Goal: Task Accomplishment & Management: Complete application form

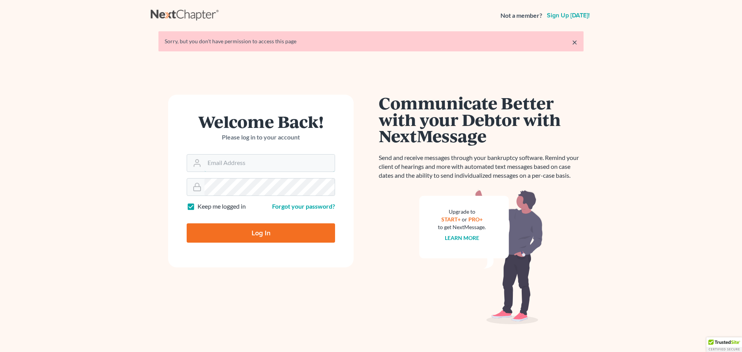
type input "dgarcia@wellerlegalgroup.com"
click at [276, 237] on input "Log In" at bounding box center [261, 232] width 148 height 19
type input "Thinking..."
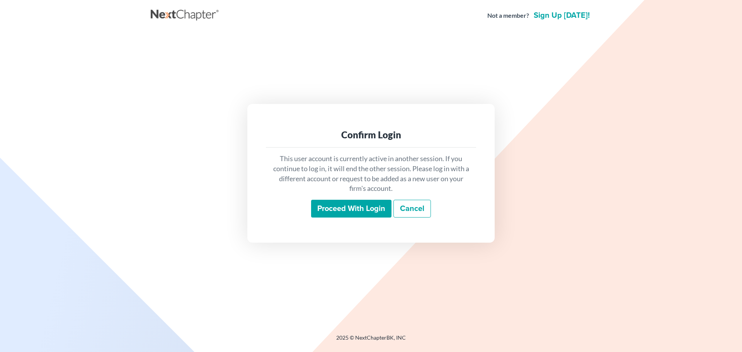
click at [334, 205] on input "Proceed with login" at bounding box center [351, 209] width 80 height 18
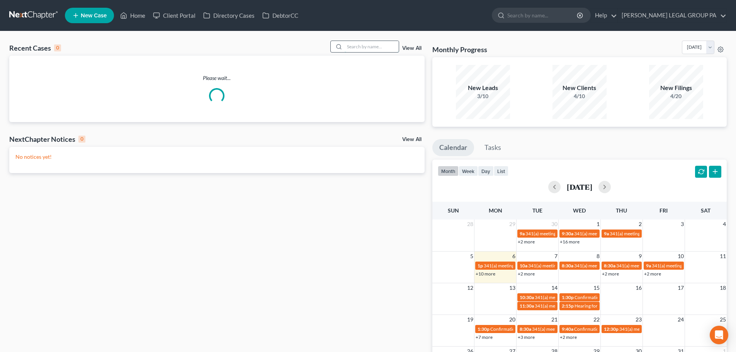
click at [378, 46] on input "search" at bounding box center [372, 46] width 54 height 11
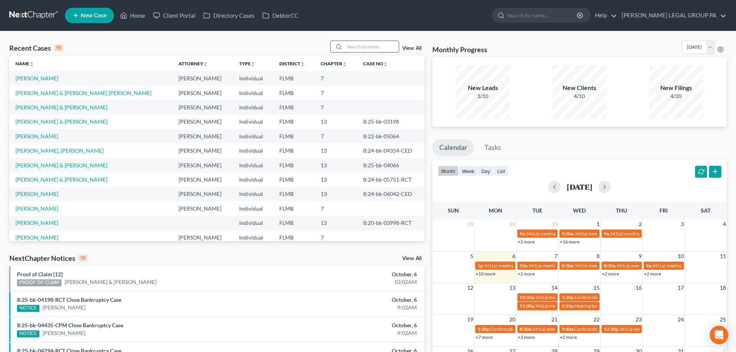
click at [362, 45] on input "search" at bounding box center [372, 46] width 54 height 11
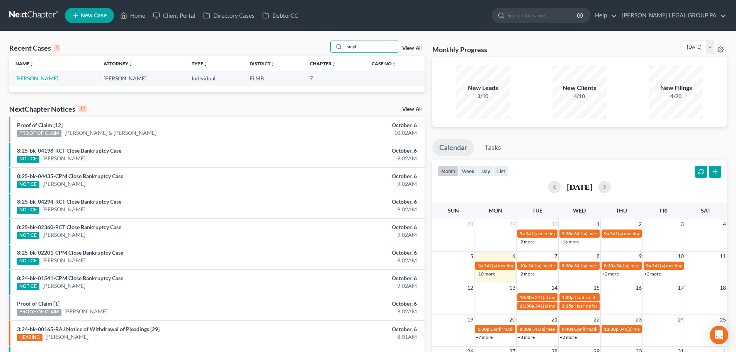
type input "smyl"
click at [32, 80] on link "[PERSON_NAME]" at bounding box center [36, 78] width 43 height 7
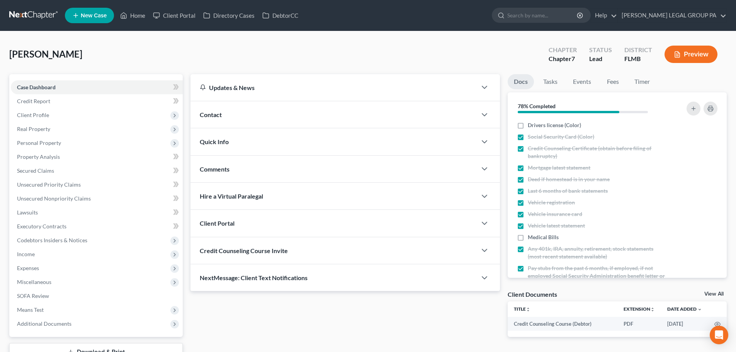
click at [186, 59] on div "Smylie, Barbara Upgraded Chapter Chapter 7 Status Lead District FLMB Preview" at bounding box center [368, 58] width 718 height 34
click at [54, 101] on link "Credit Report" at bounding box center [97, 101] width 172 height 14
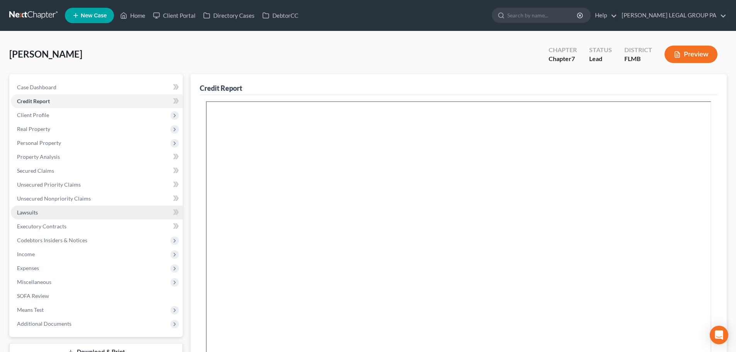
click at [50, 208] on link "Lawsuits" at bounding box center [97, 213] width 172 height 14
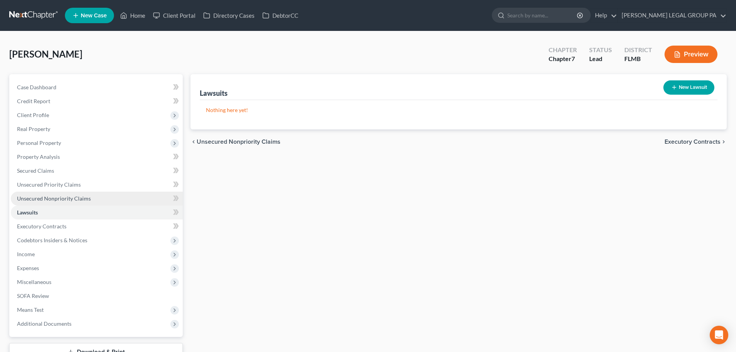
click at [49, 196] on span "Unsecured Nonpriority Claims" at bounding box center [54, 198] width 74 height 7
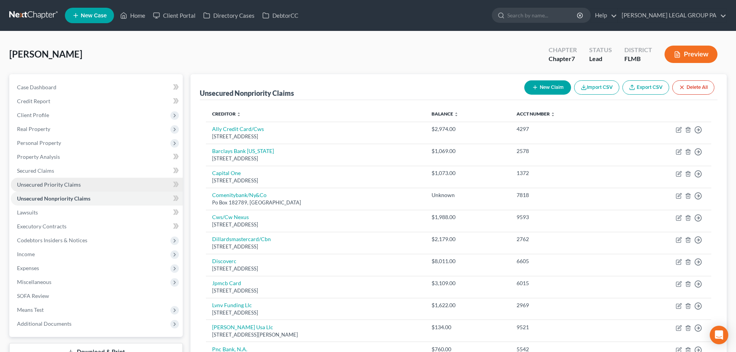
click at [53, 183] on span "Unsecured Priority Claims" at bounding box center [49, 184] width 64 height 7
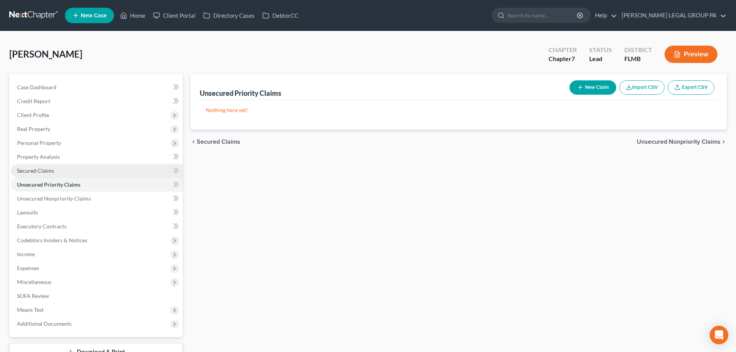
click at [46, 171] on span "Secured Claims" at bounding box center [35, 170] width 37 height 7
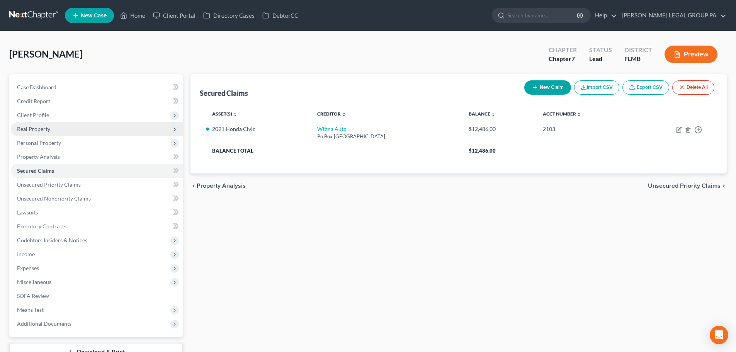
click at [63, 126] on span "Real Property" at bounding box center [97, 129] width 172 height 14
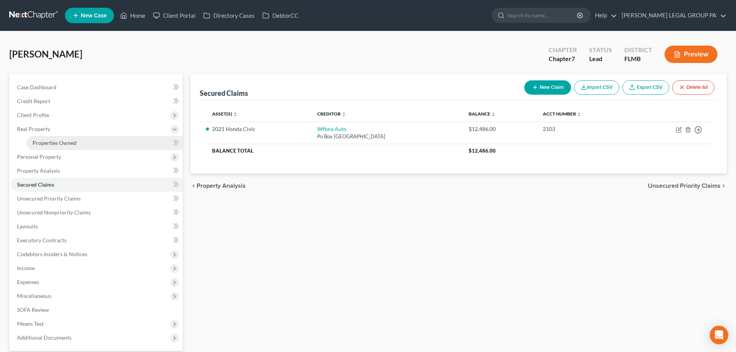
click at [72, 148] on link "Properties Owned" at bounding box center [104, 143] width 157 height 14
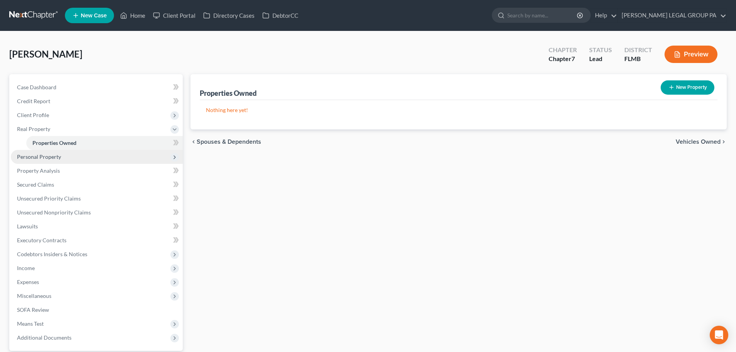
click at [63, 155] on span "Personal Property" at bounding box center [97, 157] width 172 height 14
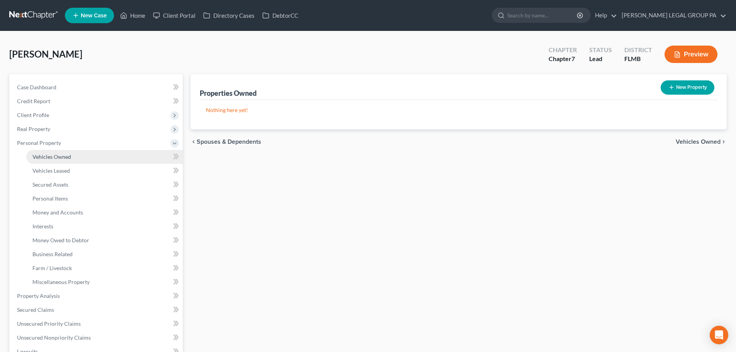
click at [65, 158] on span "Vehicles Owned" at bounding box center [51, 156] width 39 height 7
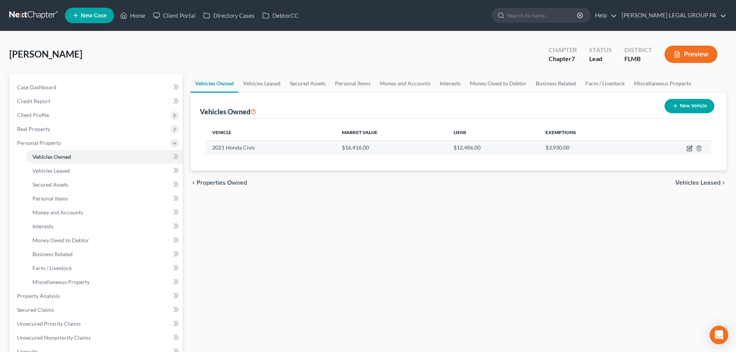
click at [688, 147] on icon "button" at bounding box center [690, 148] width 6 height 6
select select "0"
select select "5"
select select "2"
select select "0"
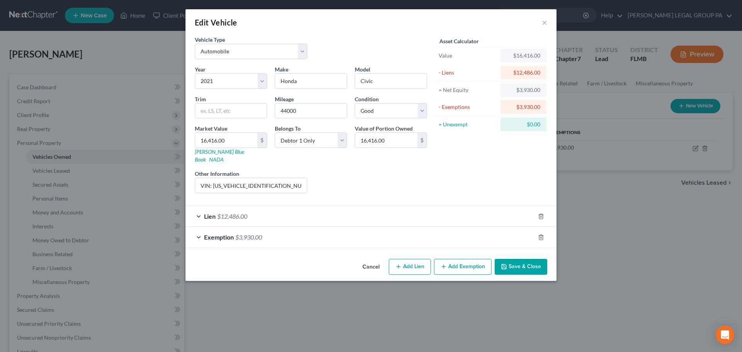
click at [230, 233] on span "Exemption" at bounding box center [219, 236] width 30 height 7
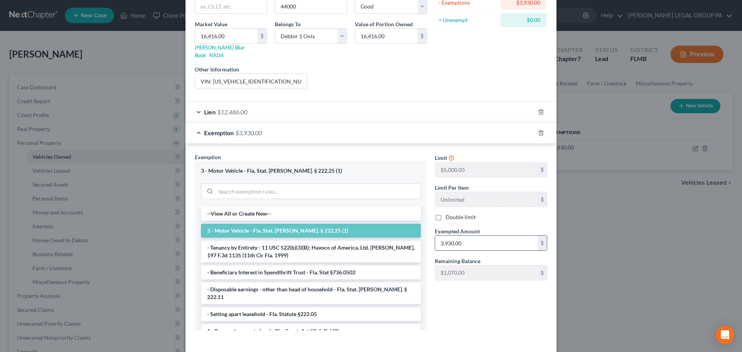
scroll to position [116, 0]
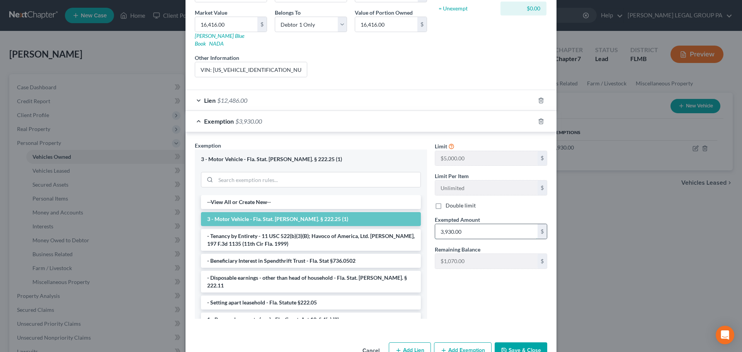
click at [467, 225] on input "3,930.00" at bounding box center [486, 231] width 102 height 15
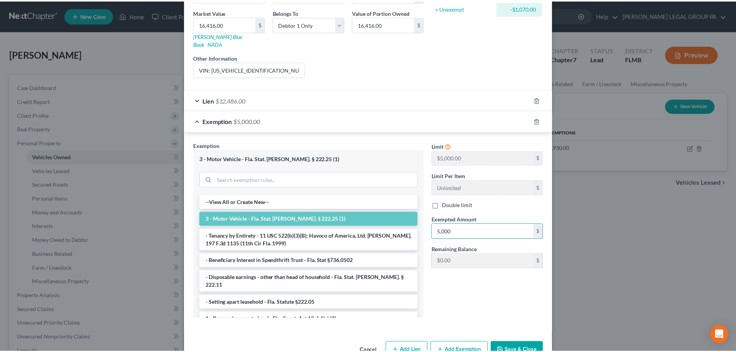
scroll to position [130, 0]
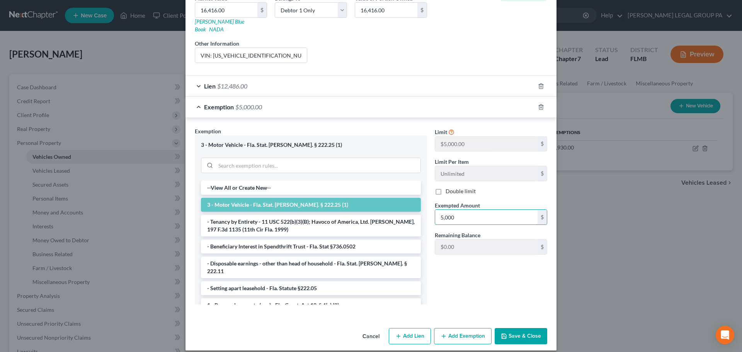
type input "5,000"
click at [507, 328] on button "Save & Close" at bounding box center [521, 336] width 53 height 16
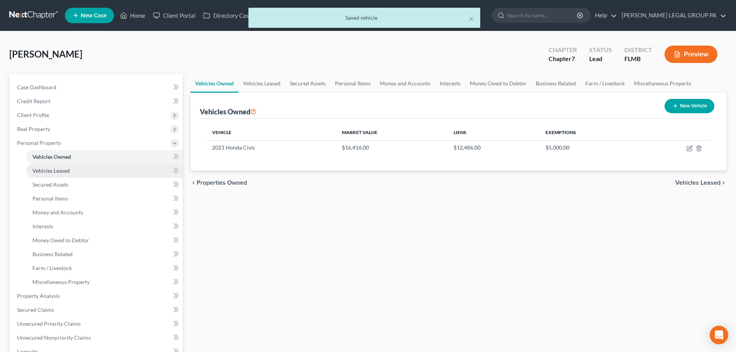
click at [57, 168] on span "Vehicles Leased" at bounding box center [50, 170] width 37 height 7
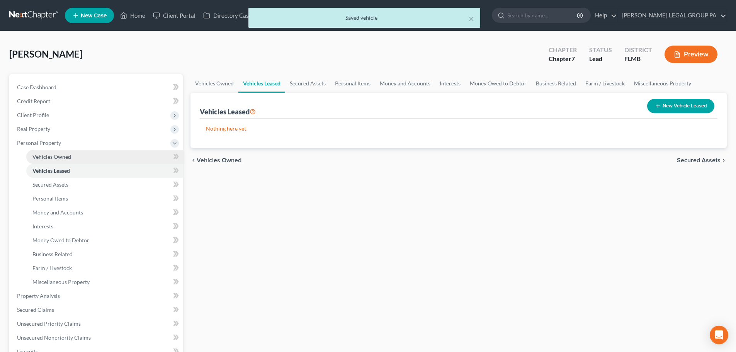
click at [56, 156] on span "Vehicles Owned" at bounding box center [51, 156] width 39 height 7
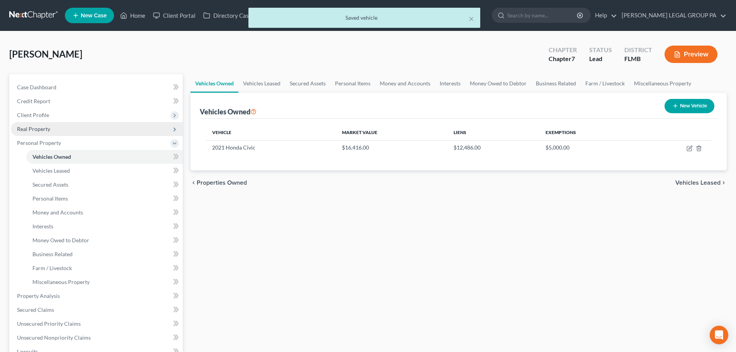
click at [47, 128] on span "Real Property" at bounding box center [33, 129] width 33 height 7
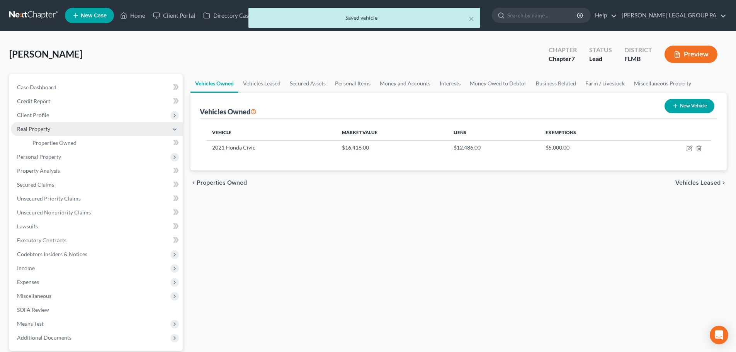
click at [47, 128] on span "Real Property" at bounding box center [33, 129] width 33 height 7
click at [51, 129] on span "Real Property" at bounding box center [97, 129] width 172 height 14
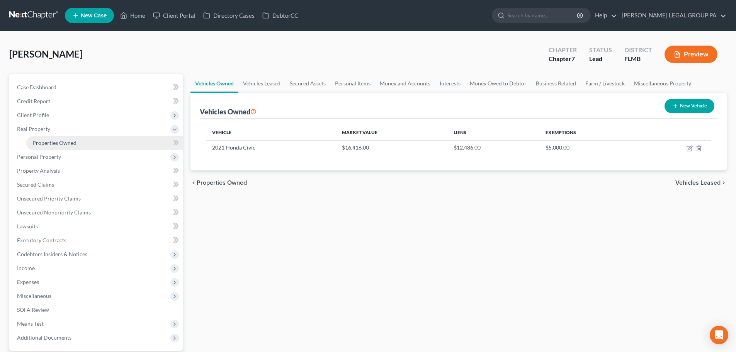
click at [59, 143] on span "Properties Owned" at bounding box center [54, 143] width 44 height 7
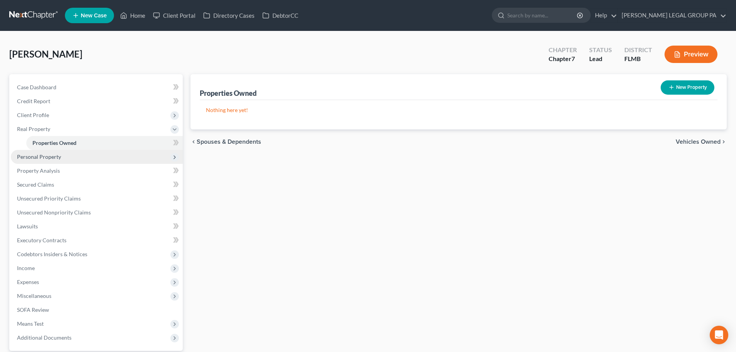
click at [59, 158] on span "Personal Property" at bounding box center [39, 156] width 44 height 7
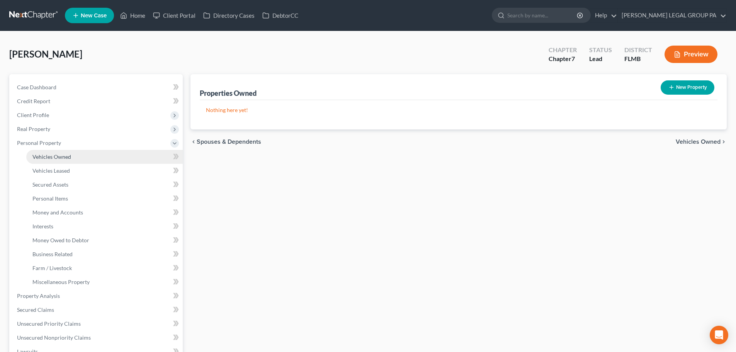
click at [58, 157] on span "Vehicles Owned" at bounding box center [51, 156] width 39 height 7
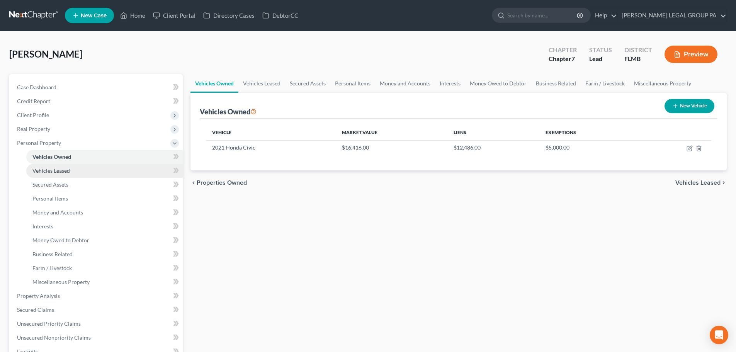
click at [61, 173] on span "Vehicles Leased" at bounding box center [50, 170] width 37 height 7
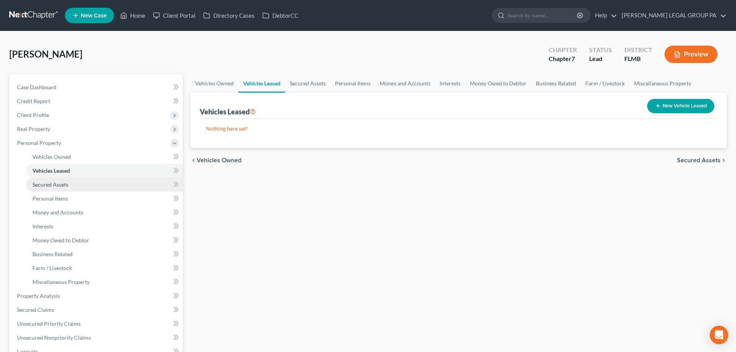
click at [60, 182] on span "Secured Assets" at bounding box center [50, 184] width 36 height 7
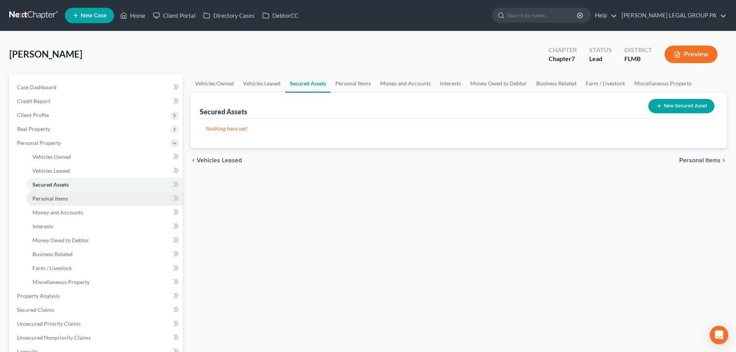
click at [62, 198] on span "Personal Items" at bounding box center [50, 198] width 36 height 7
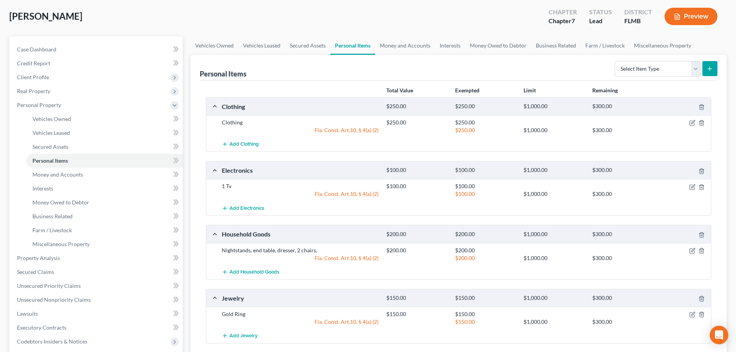
scroll to position [77, 0]
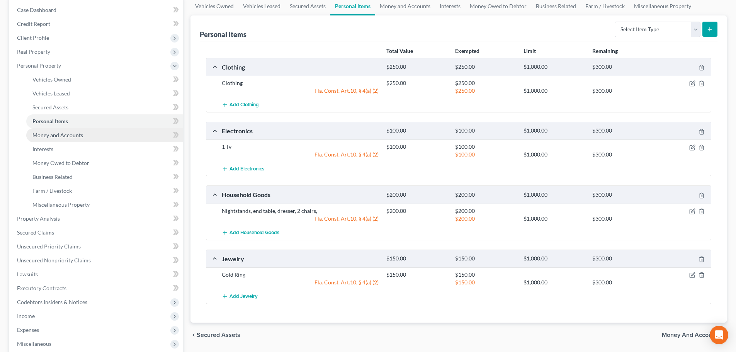
click at [80, 134] on span "Money and Accounts" at bounding box center [57, 135] width 51 height 7
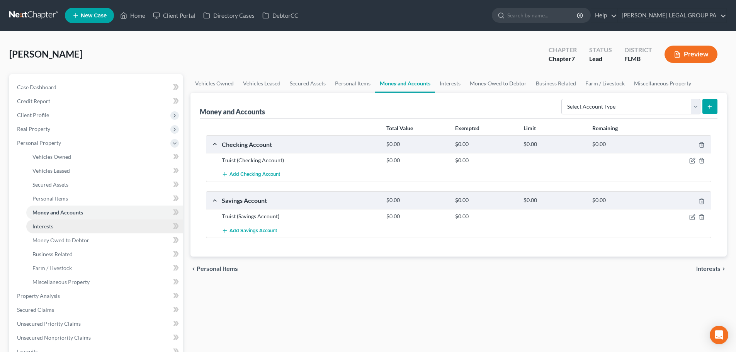
click at [37, 226] on span "Interests" at bounding box center [42, 226] width 21 height 7
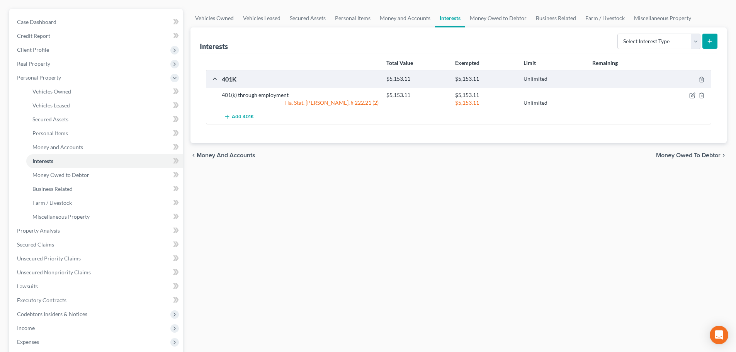
scroll to position [77, 0]
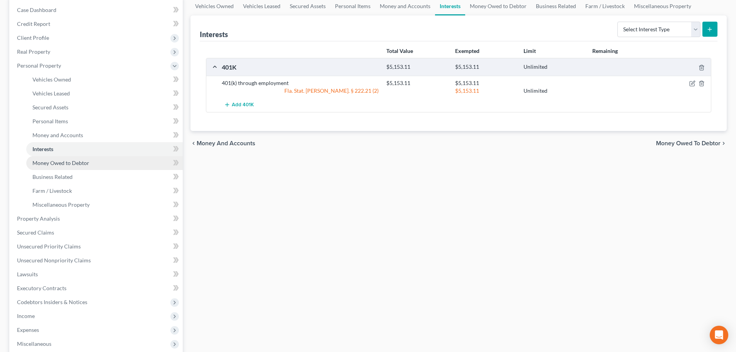
click at [63, 164] on span "Money Owed to Debtor" at bounding box center [60, 163] width 57 height 7
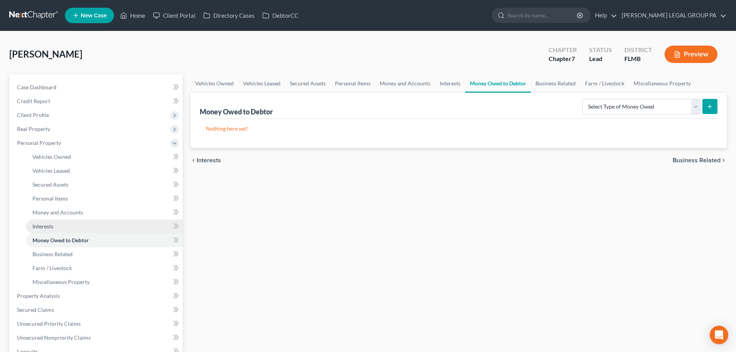
click at [55, 224] on link "Interests" at bounding box center [104, 227] width 157 height 14
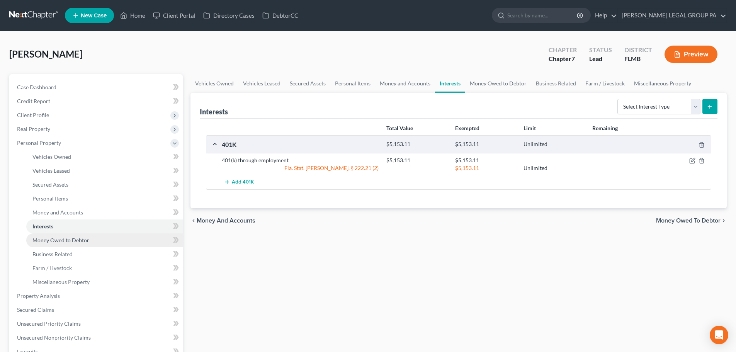
click at [66, 242] on span "Money Owed to Debtor" at bounding box center [60, 240] width 57 height 7
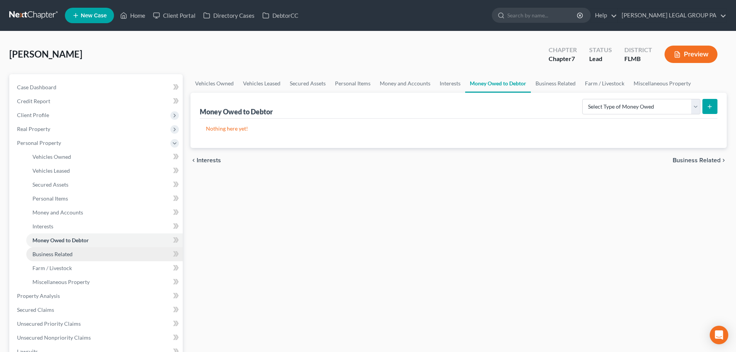
click at [65, 256] on span "Business Related" at bounding box center [52, 254] width 40 height 7
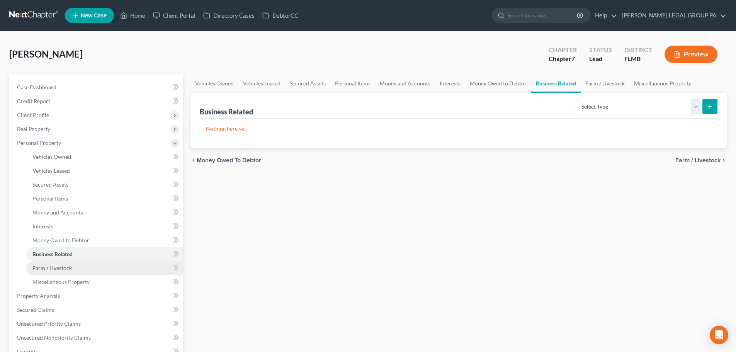
click at [65, 268] on span "Farm / Livestock" at bounding box center [51, 268] width 39 height 7
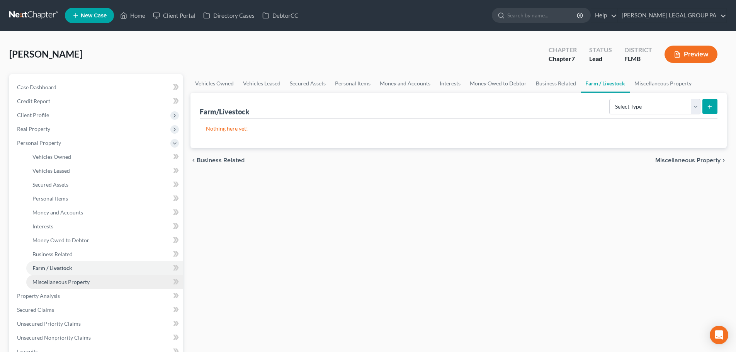
click at [67, 281] on span "Miscellaneous Property" at bounding box center [60, 282] width 57 height 7
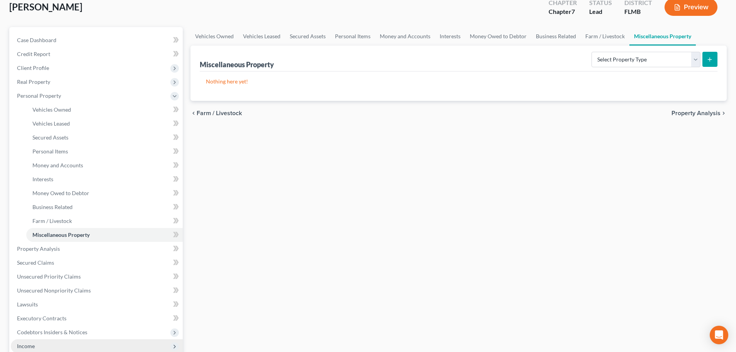
scroll to position [116, 0]
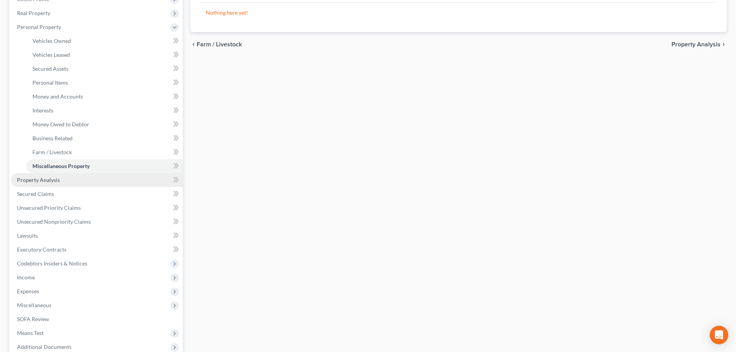
click at [53, 184] on link "Property Analysis" at bounding box center [97, 180] width 172 height 14
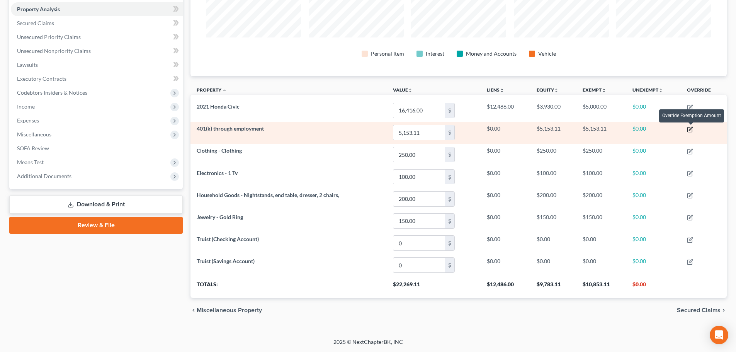
click at [692, 127] on icon "button" at bounding box center [690, 129] width 6 height 6
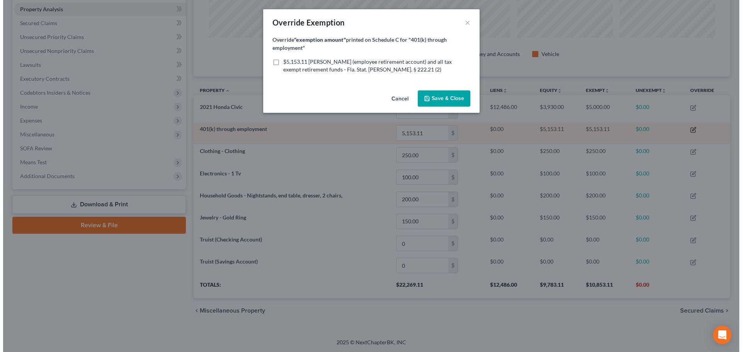
scroll to position [150, 541]
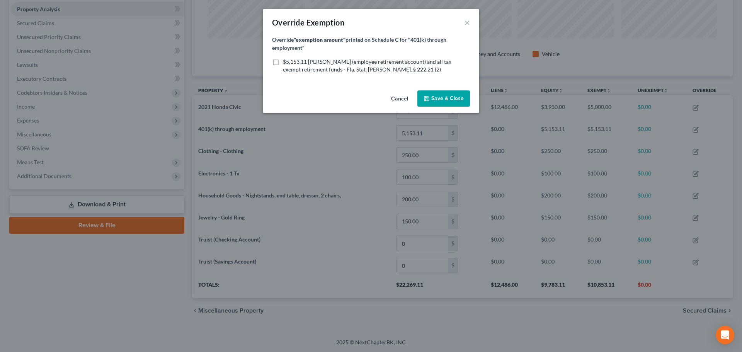
click at [288, 64] on span "$5,153.11 ERISA (employee retirement account) and all tax exempt retirement fun…" at bounding box center [367, 65] width 169 height 14
click at [288, 63] on input "$5,153.11 ERISA (employee retirement account) and all tax exempt retirement fun…" at bounding box center [288, 60] width 5 height 5
checkbox input "true"
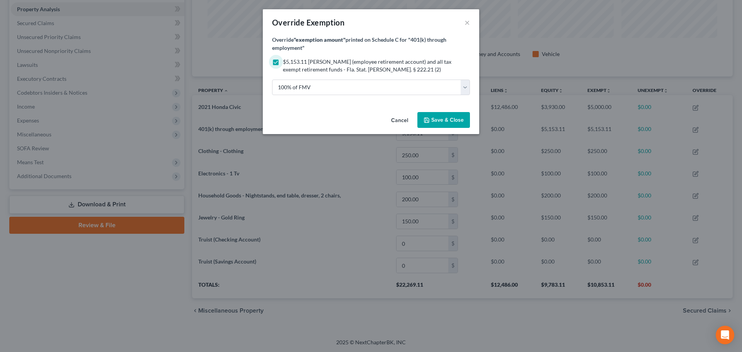
click at [433, 119] on span "Save & Close" at bounding box center [447, 120] width 32 height 7
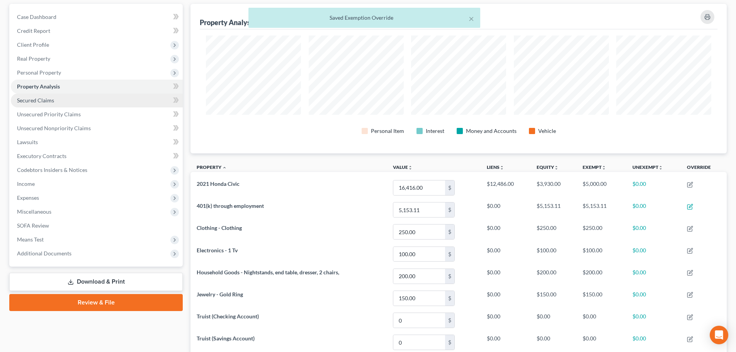
click at [44, 95] on link "Secured Claims" at bounding box center [97, 101] width 172 height 14
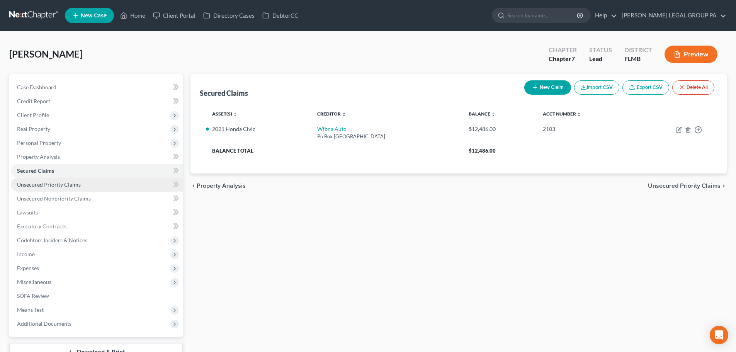
click at [87, 184] on link "Unsecured Priority Claims" at bounding box center [97, 185] width 172 height 14
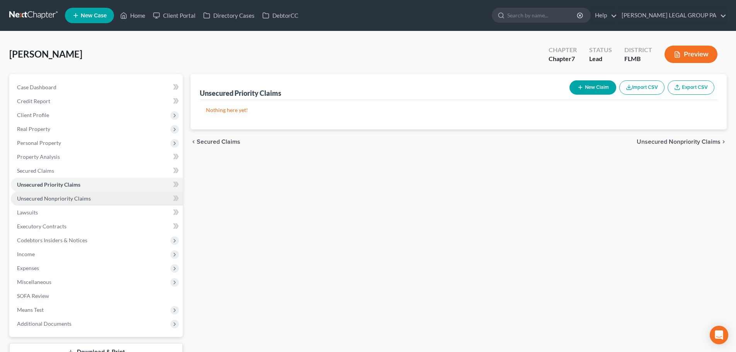
click at [65, 197] on span "Unsecured Nonpriority Claims" at bounding box center [54, 198] width 74 height 7
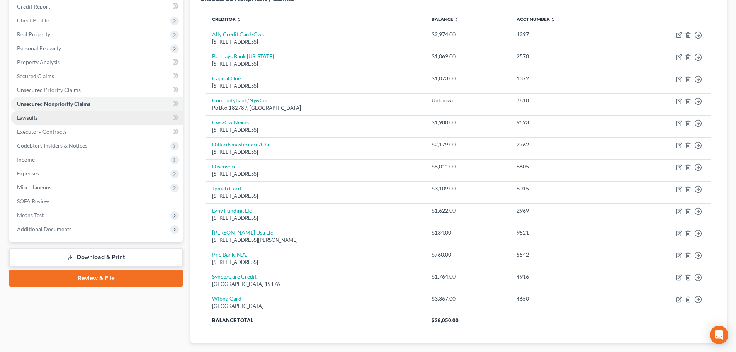
scroll to position [24, 0]
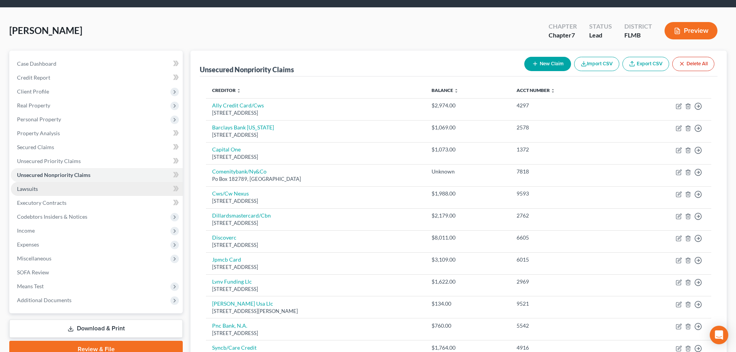
click at [32, 188] on span "Lawsuits" at bounding box center [27, 189] width 21 height 7
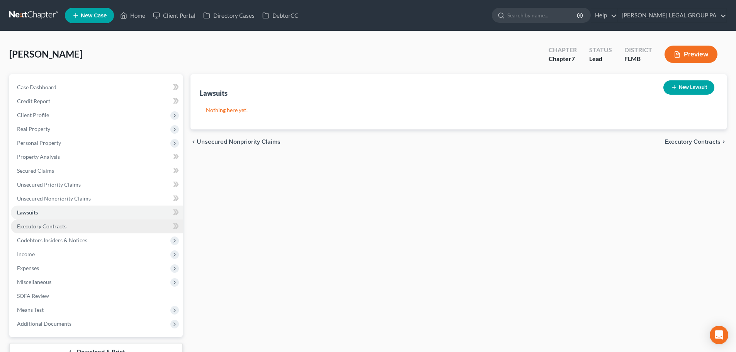
click at [50, 227] on span "Executory Contracts" at bounding box center [41, 226] width 49 height 7
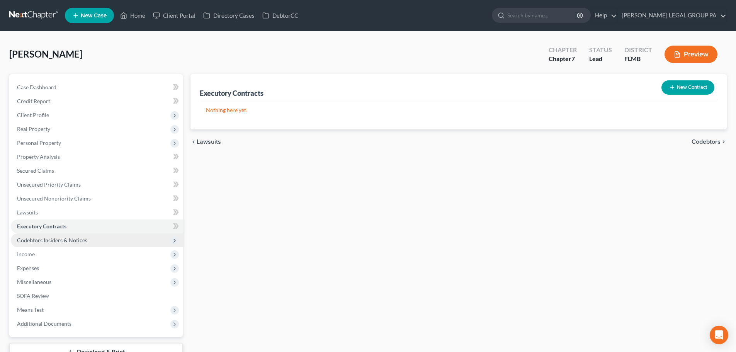
click at [61, 240] on span "Codebtors Insiders & Notices" at bounding box center [52, 240] width 70 height 7
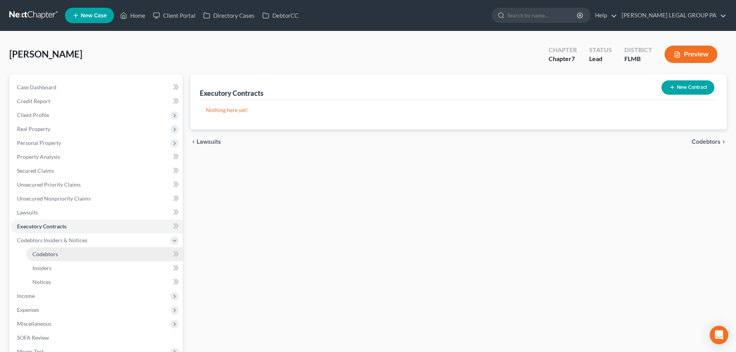
click at [50, 252] on span "Codebtors" at bounding box center [45, 254] width 26 height 7
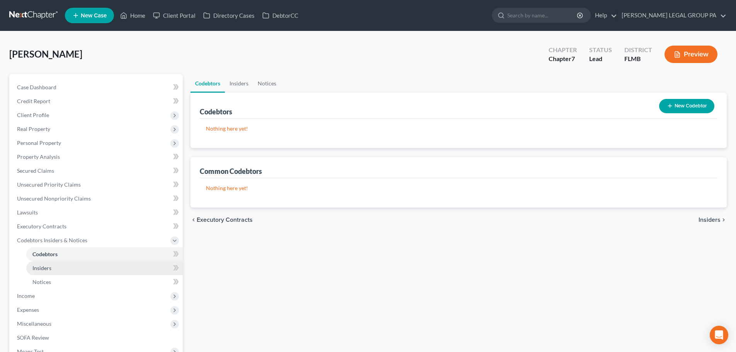
click at [51, 268] on link "Insiders" at bounding box center [104, 268] width 157 height 14
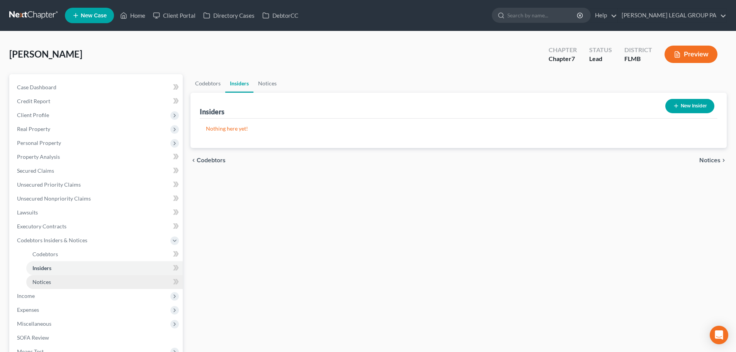
click at [52, 286] on link "Notices" at bounding box center [104, 282] width 157 height 14
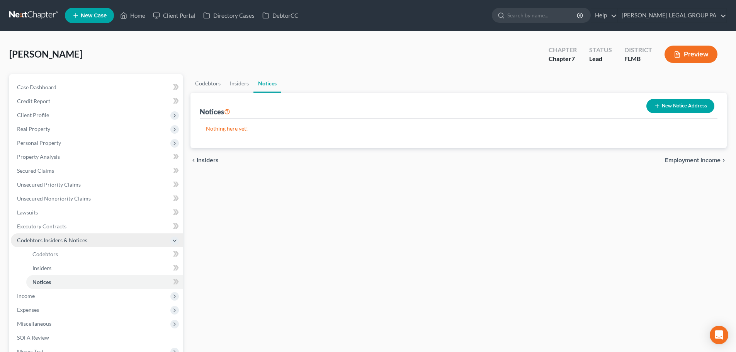
scroll to position [77, 0]
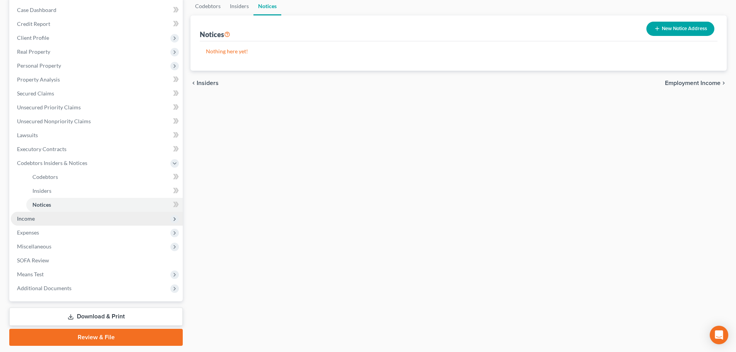
click at [54, 220] on span "Income" at bounding box center [97, 219] width 172 height 14
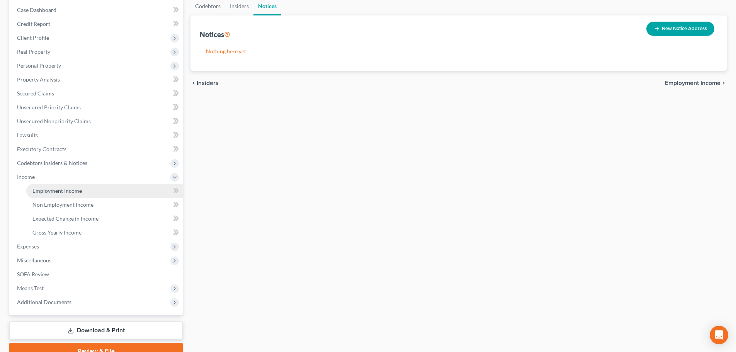
click at [53, 194] on link "Employment Income" at bounding box center [104, 191] width 157 height 14
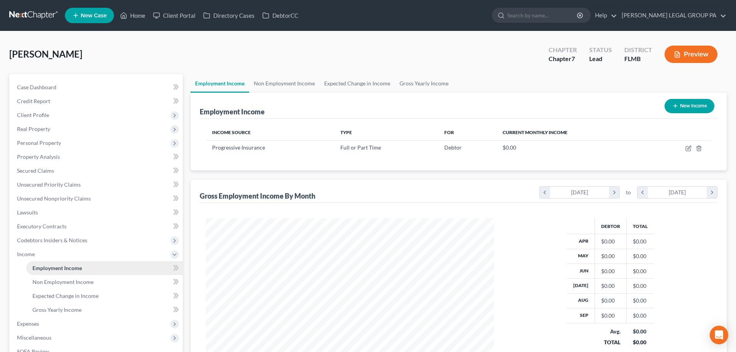
scroll to position [144, 304]
click at [72, 279] on span "Non Employment Income" at bounding box center [62, 282] width 61 height 7
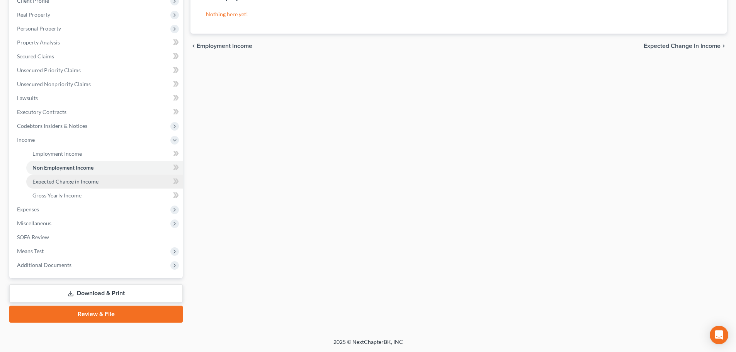
click at [68, 184] on span "Expected Change in Income" at bounding box center [65, 181] width 66 height 7
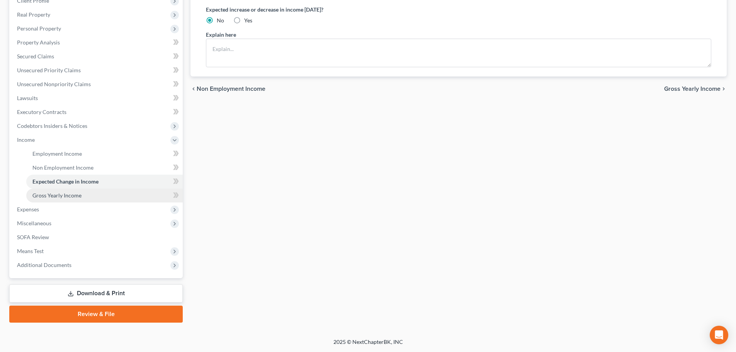
click at [67, 194] on span "Gross Yearly Income" at bounding box center [56, 195] width 49 height 7
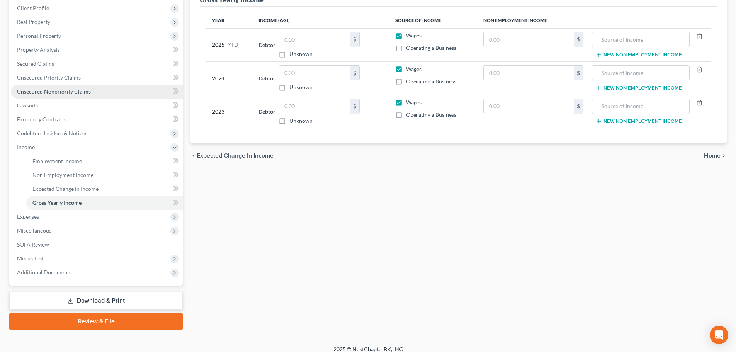
scroll to position [114, 0]
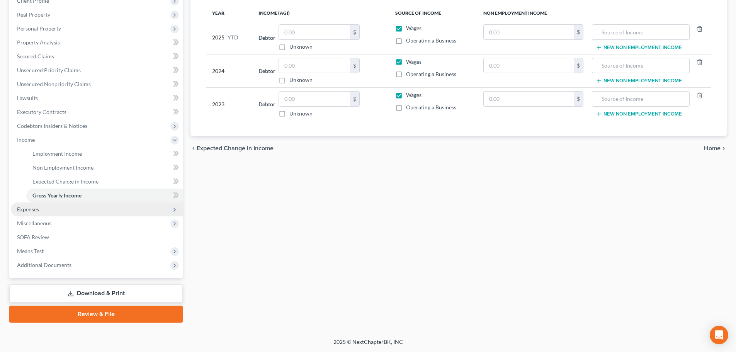
click at [41, 207] on span "Expenses" at bounding box center [97, 210] width 172 height 14
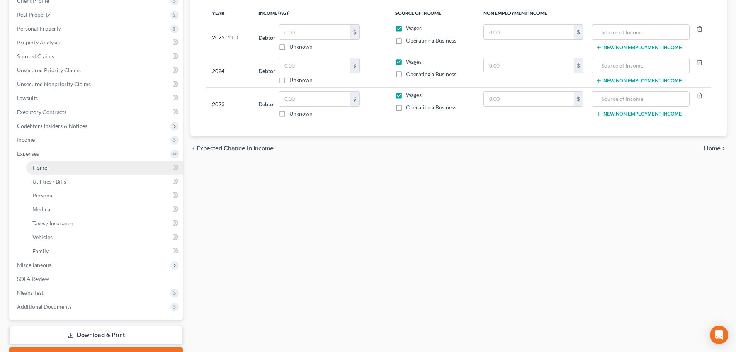
click at [55, 166] on link "Home" at bounding box center [104, 168] width 157 height 14
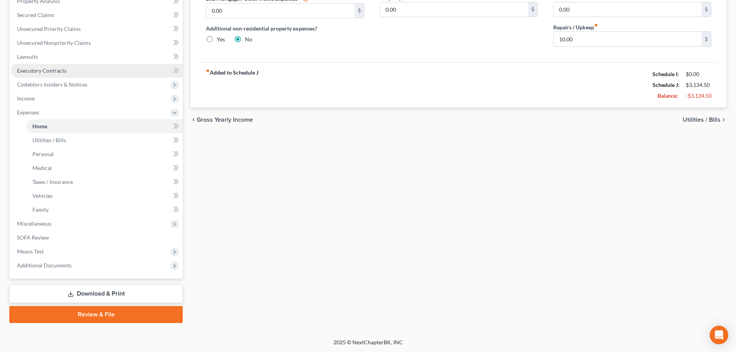
scroll to position [156, 0]
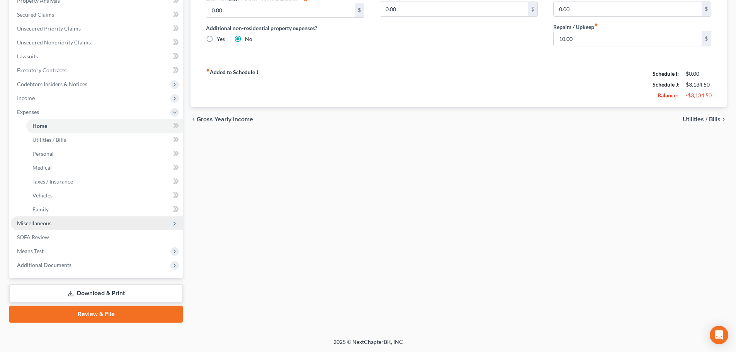
click at [45, 223] on span "Miscellaneous" at bounding box center [34, 223] width 34 height 7
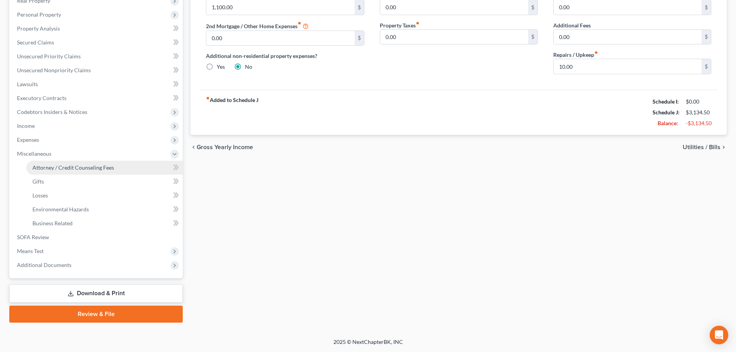
click at [57, 166] on span "Attorney / Credit Counseling Fees" at bounding box center [73, 167] width 82 height 7
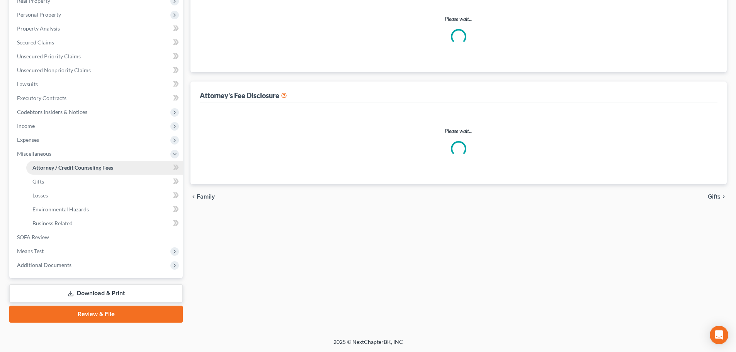
scroll to position [3, 0]
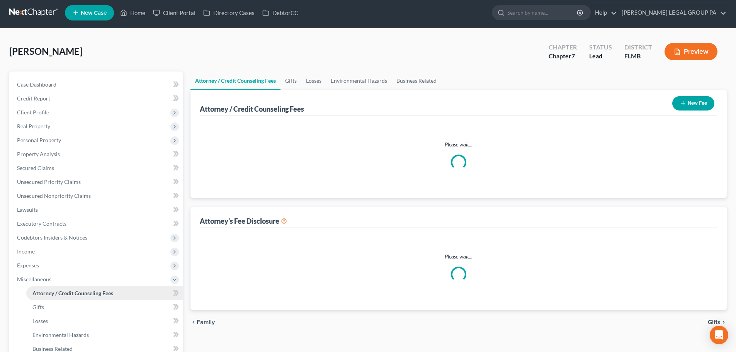
select select "0"
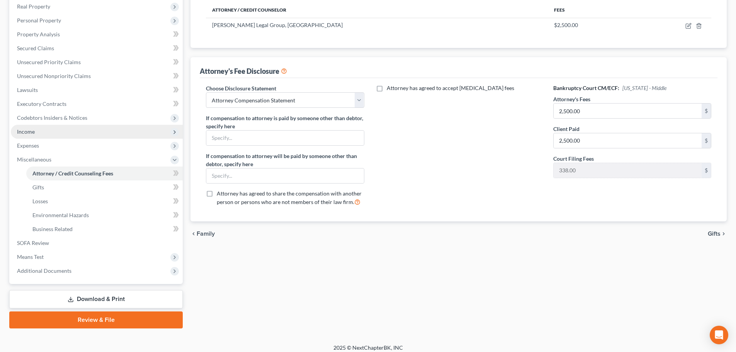
scroll to position [128, 0]
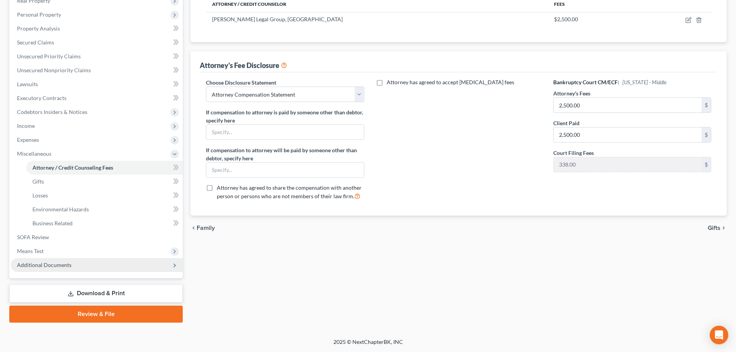
click at [61, 269] on span "Additional Documents" at bounding box center [97, 265] width 172 height 14
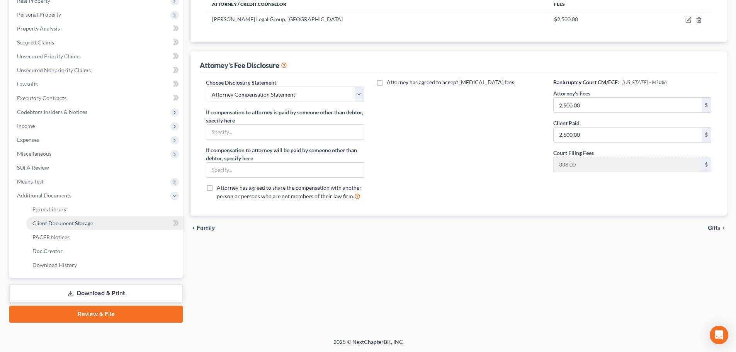
click at [72, 225] on span "Client Document Storage" at bounding box center [62, 223] width 61 height 7
select select "9"
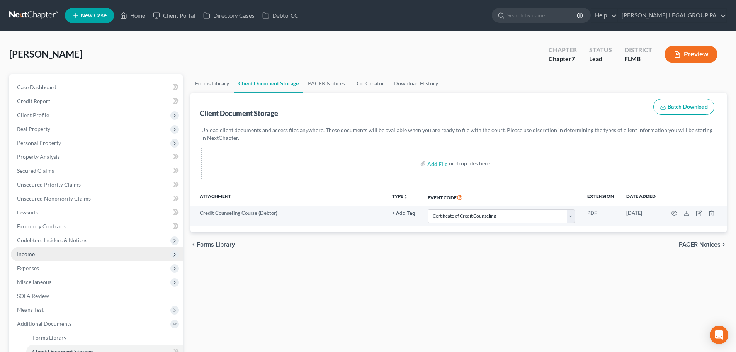
click at [20, 255] on span "Income" at bounding box center [26, 254] width 18 height 7
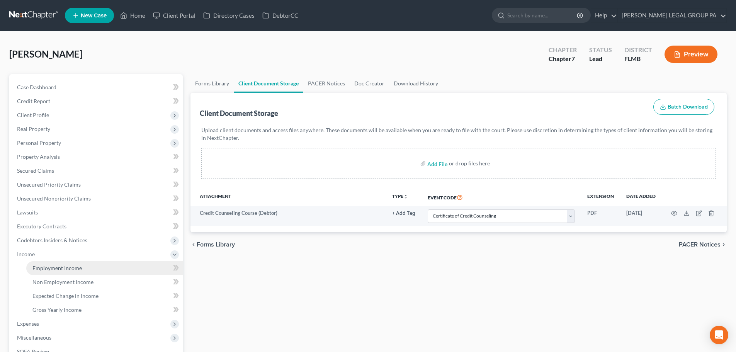
click at [39, 271] on span "Employment Income" at bounding box center [56, 268] width 49 height 7
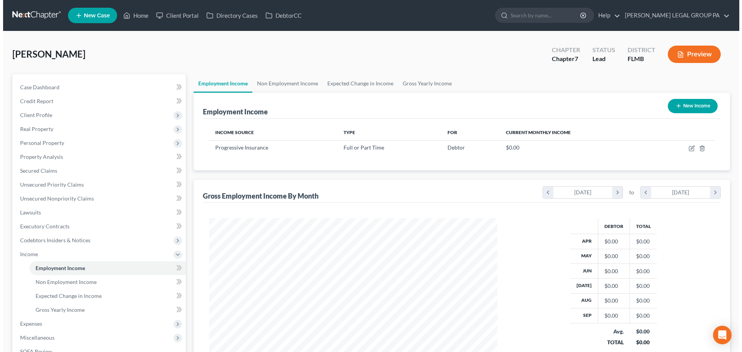
scroll to position [144, 304]
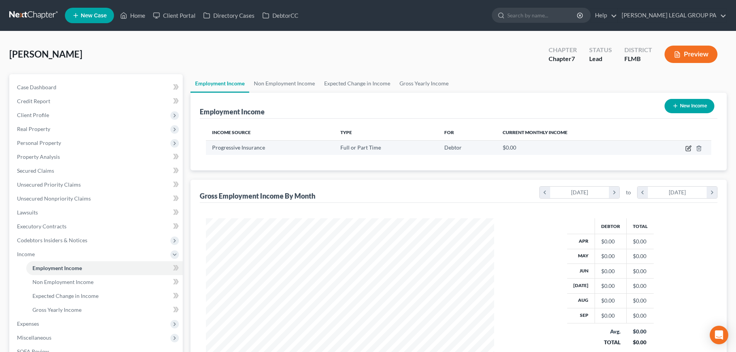
click at [688, 147] on icon "button" at bounding box center [689, 148] width 6 height 6
select select "0"
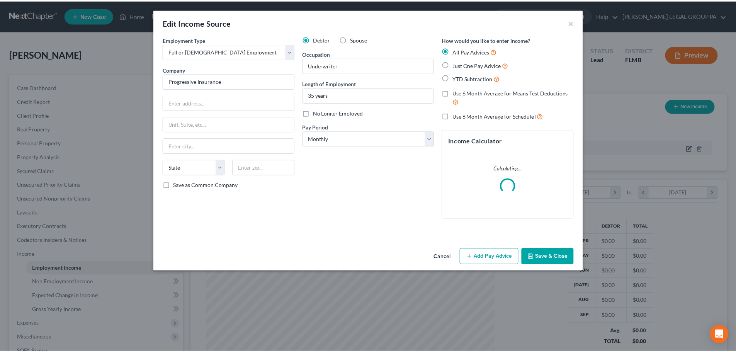
scroll to position [145, 307]
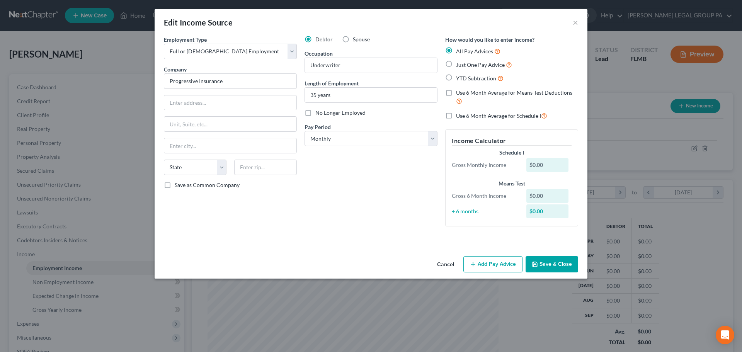
click at [464, 64] on span "Just One Pay Advice" at bounding box center [480, 64] width 49 height 7
click at [464, 64] on input "Just One Pay Advice" at bounding box center [461, 62] width 5 height 5
radio input "true"
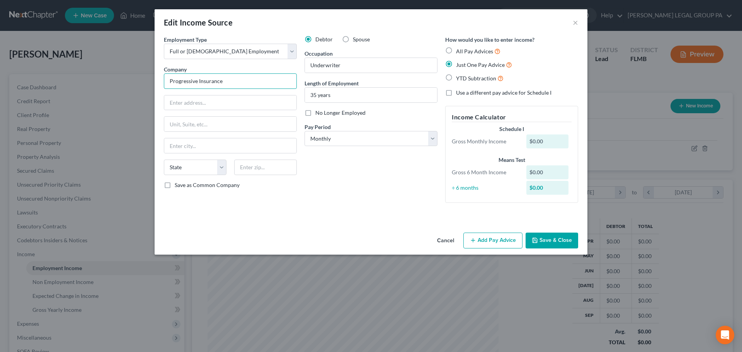
click at [240, 80] on input "Progressive Insurance" at bounding box center [230, 80] width 133 height 15
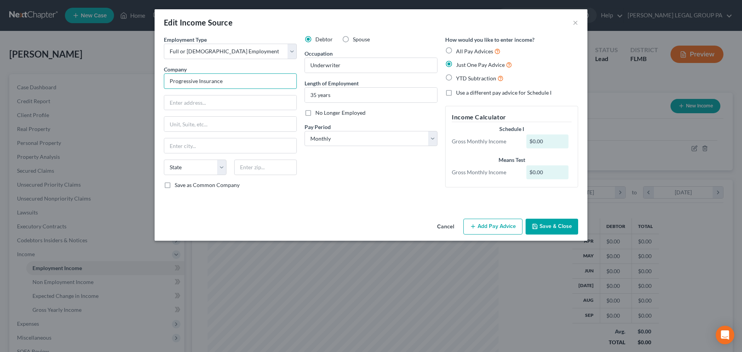
drag, startPoint x: 235, startPoint y: 82, endPoint x: 141, endPoint y: 85, distance: 93.2
click at [141, 85] on div "Edit Income Source × Employment Type * Select Full or Part Time Employment Self…" at bounding box center [371, 176] width 742 height 352
click at [231, 103] on input "text" at bounding box center [230, 102] width 132 height 15
paste input "300 North Commons Blvd."
type input "300 North Commons Blvd."
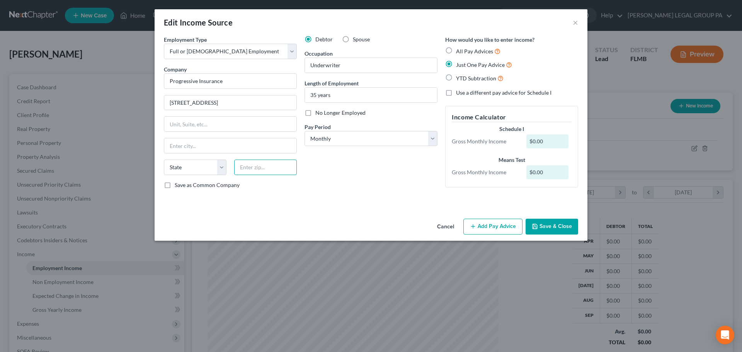
click at [264, 168] on input "text" at bounding box center [265, 167] width 63 height 15
type input "44143"
type input "Cleveland"
select select "36"
click at [284, 199] on div "Employment Type * Select Full or Part Time Employment Self Employment Company *…" at bounding box center [371, 119] width 422 height 166
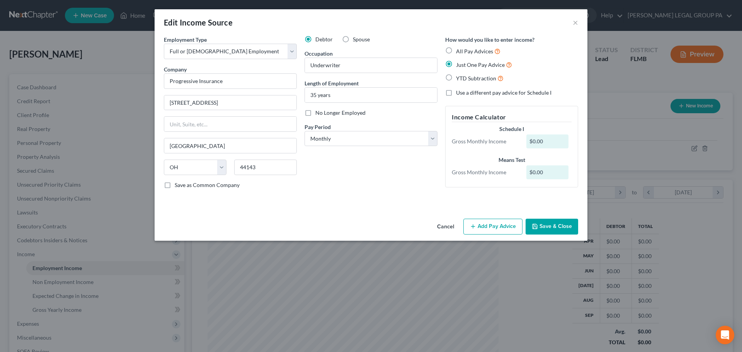
click at [554, 232] on button "Save & Close" at bounding box center [552, 227] width 53 height 16
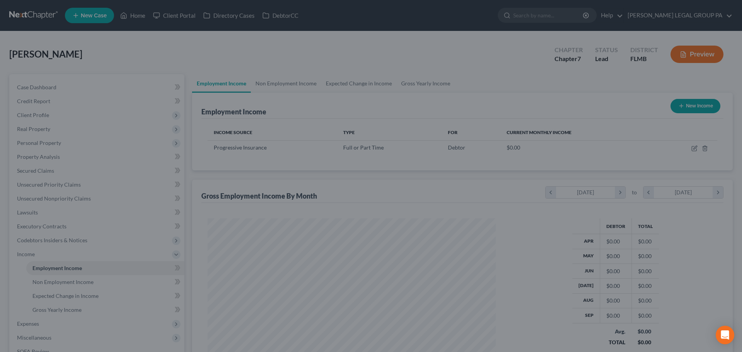
scroll to position [386402, 386242]
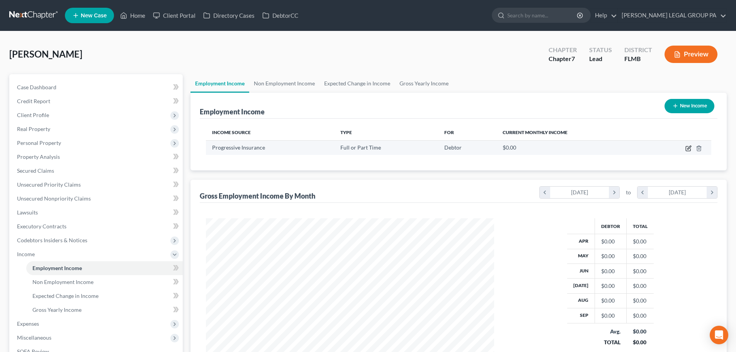
click at [690, 148] on icon "button" at bounding box center [689, 148] width 6 height 6
select select "0"
select select "36"
select select "0"
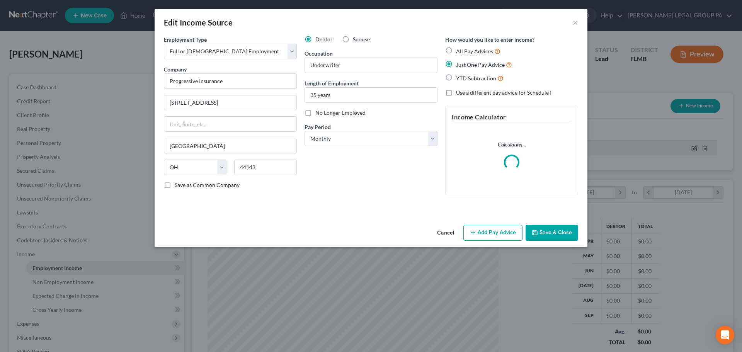
scroll to position [145, 307]
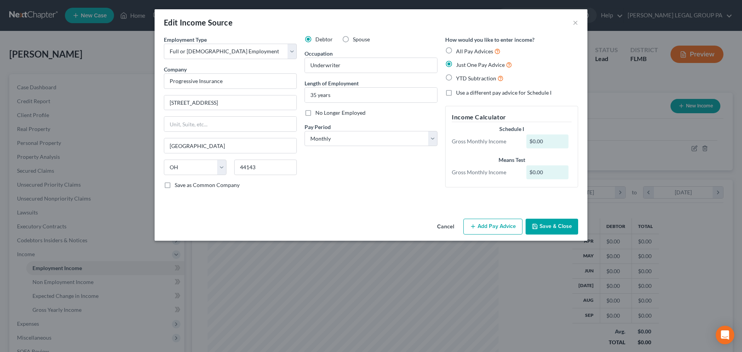
click at [497, 228] on button "Add Pay Advice" at bounding box center [492, 227] width 59 height 16
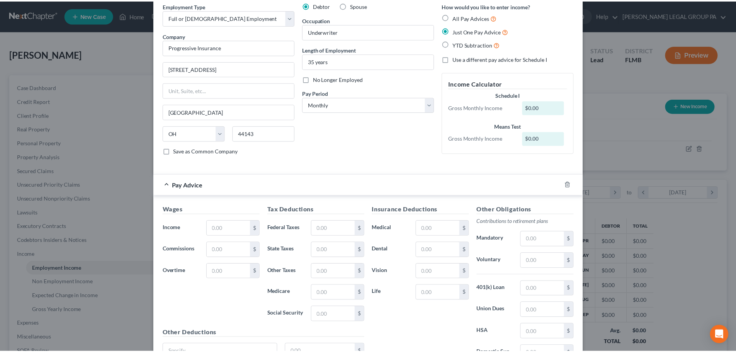
scroll to position [108, 0]
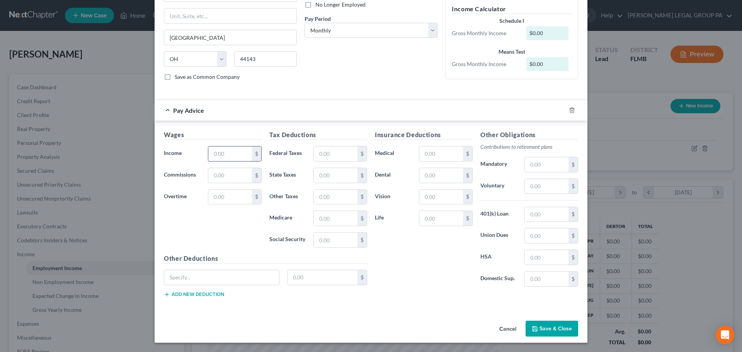
click at [227, 159] on input "text" at bounding box center [230, 154] width 44 height 15
type input "2,489.22"
click at [332, 157] on input "text" at bounding box center [336, 154] width 44 height 15
type input "236.81"
click at [336, 243] on input "text" at bounding box center [336, 240] width 44 height 15
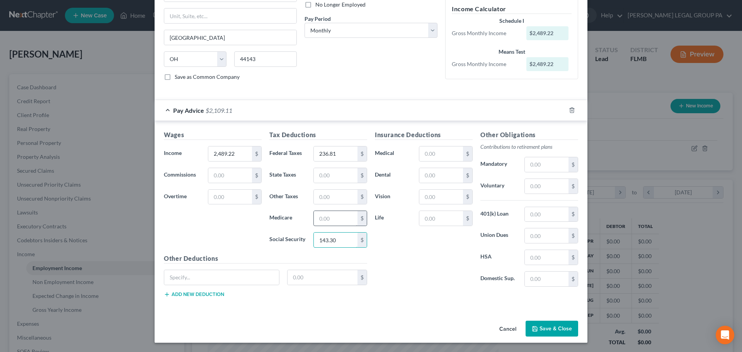
type input "143.30"
click at [343, 224] on input "text" at bounding box center [336, 218] width 44 height 15
type input "33.52"
click at [416, 242] on div "Insurance Deductions Medical $ Dental $ Vision $ Life $" at bounding box center [424, 211] width 106 height 163
click at [222, 278] on input "text" at bounding box center [221, 277] width 115 height 15
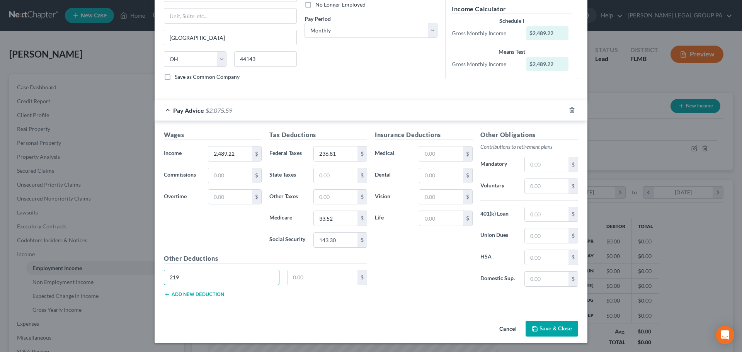
drag, startPoint x: 218, startPoint y: 274, endPoint x: 69, endPoint y: 259, distance: 149.6
click at [69, 259] on div "Edit Income Source × Employment Type * Select Full or Part Time Employment Self…" at bounding box center [371, 176] width 742 height 352
type input "20"
click at [314, 281] on input "text" at bounding box center [323, 277] width 70 height 15
type input "204.56"
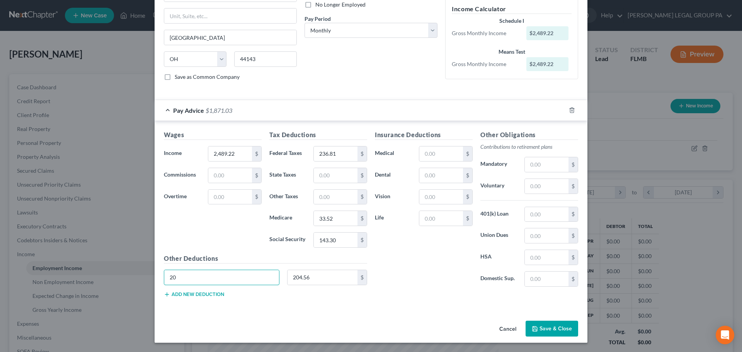
drag, startPoint x: 185, startPoint y: 276, endPoint x: 158, endPoint y: 275, distance: 27.5
click at [160, 275] on div "20" at bounding box center [221, 277] width 123 height 15
type input "Deductions"
click at [563, 332] on button "Save & Close" at bounding box center [552, 329] width 53 height 16
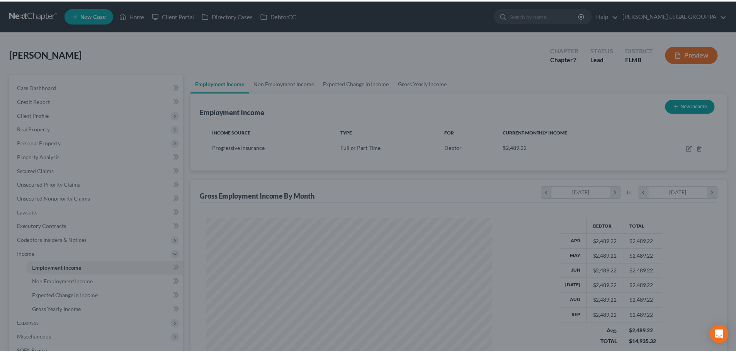
scroll to position [386402, 386242]
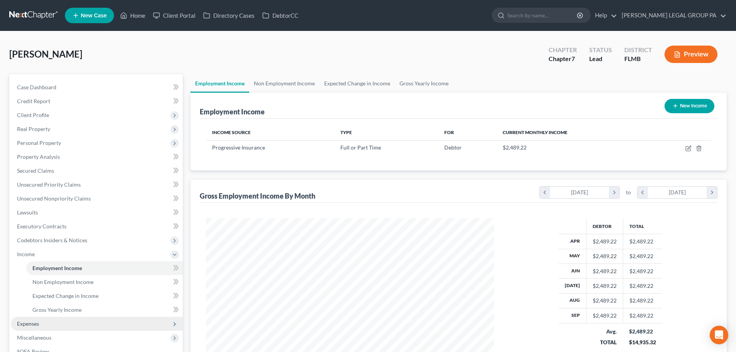
click at [52, 325] on span "Expenses" at bounding box center [97, 324] width 172 height 14
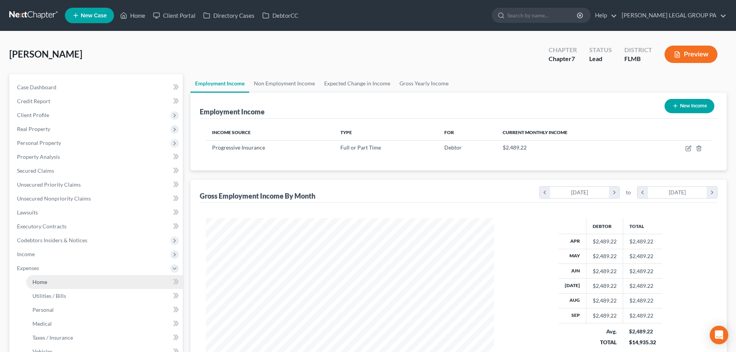
click at [55, 278] on link "Home" at bounding box center [104, 282] width 157 height 14
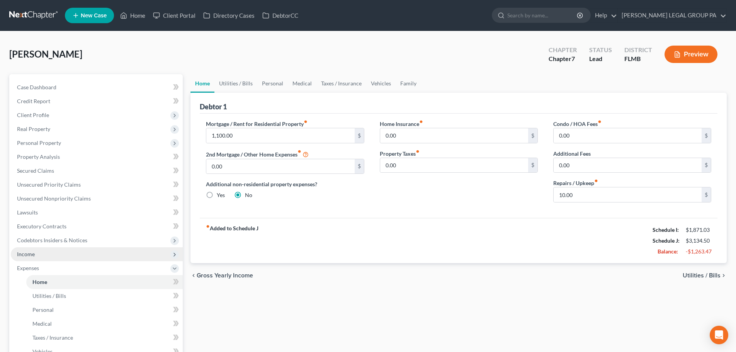
click at [47, 254] on span "Income" at bounding box center [97, 254] width 172 height 14
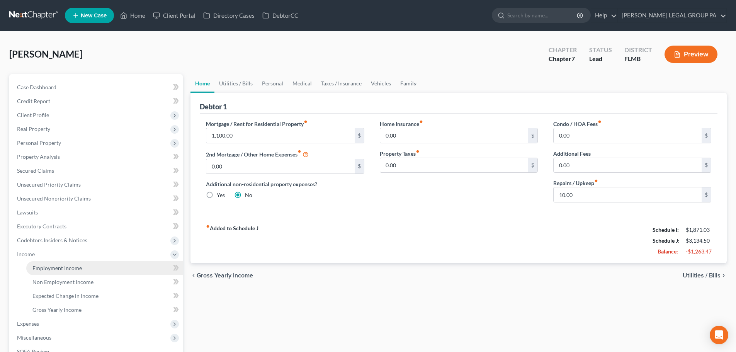
click at [46, 274] on link "Employment Income" at bounding box center [104, 268] width 157 height 14
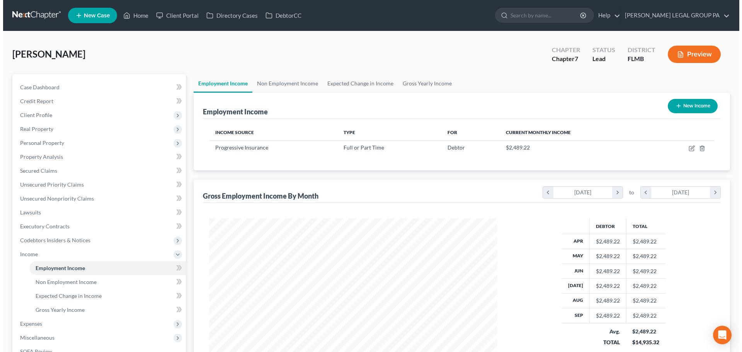
scroll to position [144, 304]
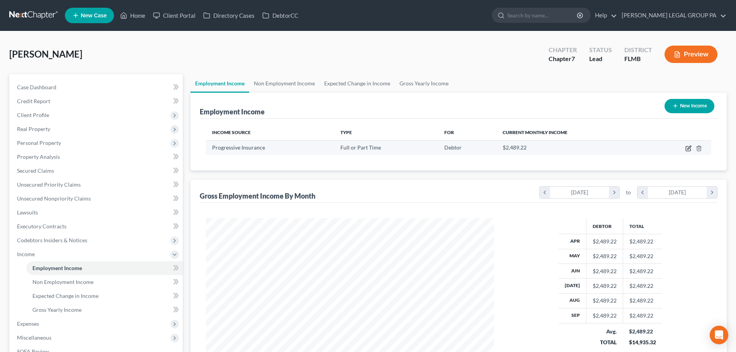
click at [688, 148] on icon "button" at bounding box center [689, 147] width 3 height 3
select select "0"
select select "36"
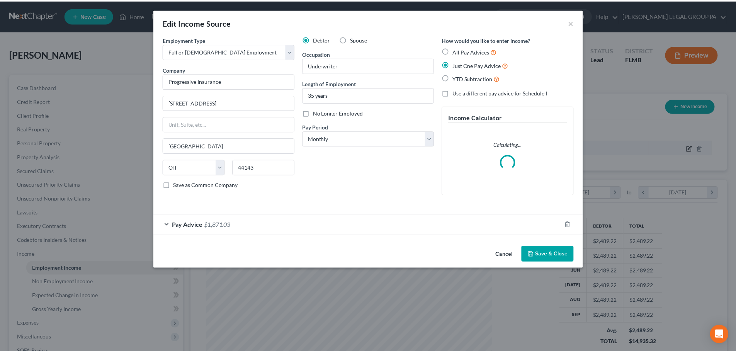
scroll to position [145, 307]
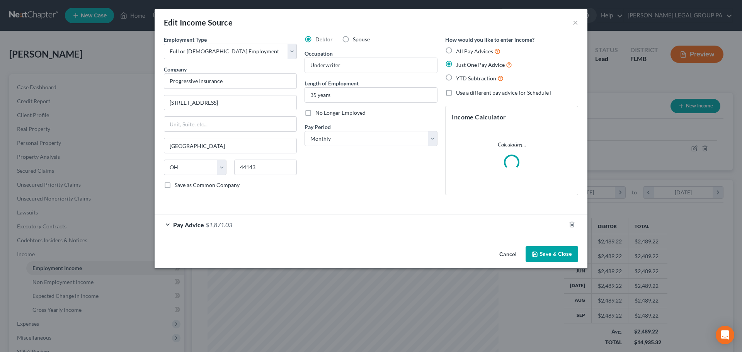
click at [229, 226] on span "$1,871.03" at bounding box center [219, 224] width 27 height 7
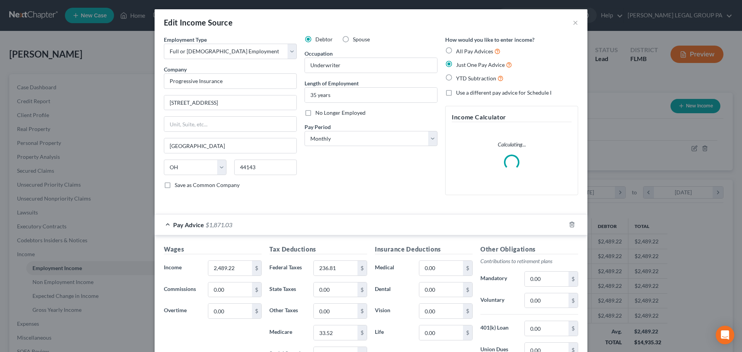
click at [225, 223] on span "$1,871.03" at bounding box center [219, 224] width 27 height 7
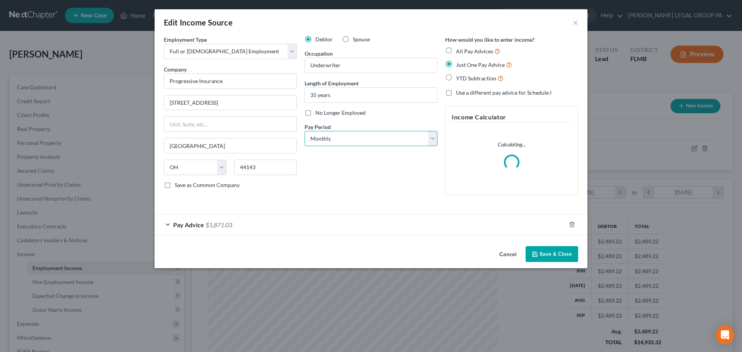
click at [344, 141] on select "Select Monthly Twice Monthly Every Other Week Weekly" at bounding box center [371, 138] width 133 height 15
select select "1"
click at [305, 131] on select "Select Monthly Twice Monthly Every Other Week Weekly" at bounding box center [371, 138] width 133 height 15
click at [560, 252] on button "Save & Close" at bounding box center [552, 254] width 53 height 16
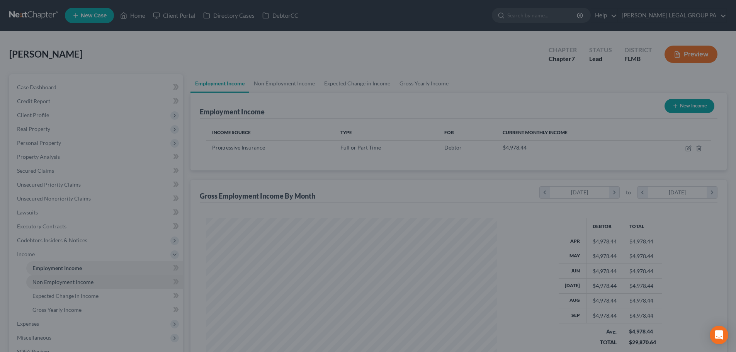
scroll to position [386402, 386242]
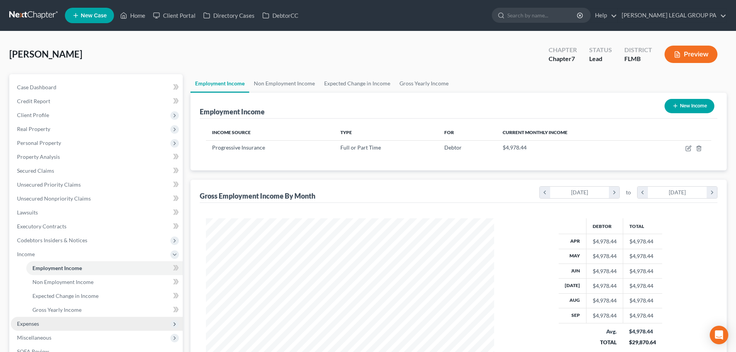
click at [46, 321] on span "Expenses" at bounding box center [97, 324] width 172 height 14
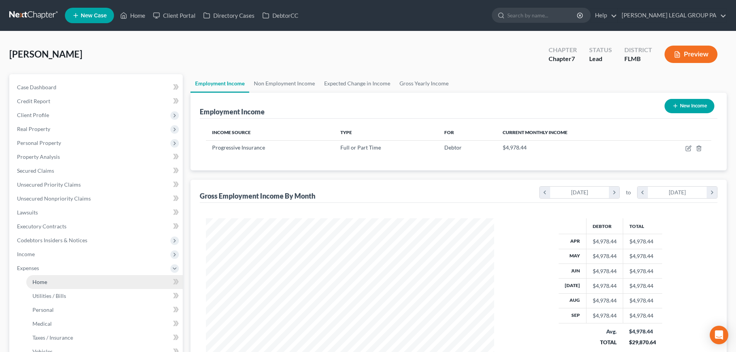
click at [43, 285] on span "Home" at bounding box center [39, 282] width 15 height 7
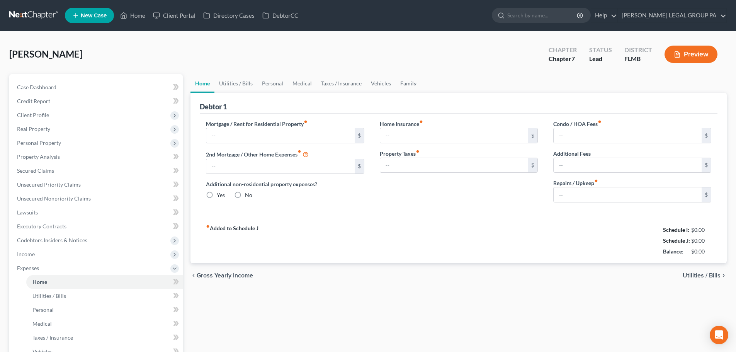
type input "1,100.00"
type input "0.00"
radio input "true"
type input "0.00"
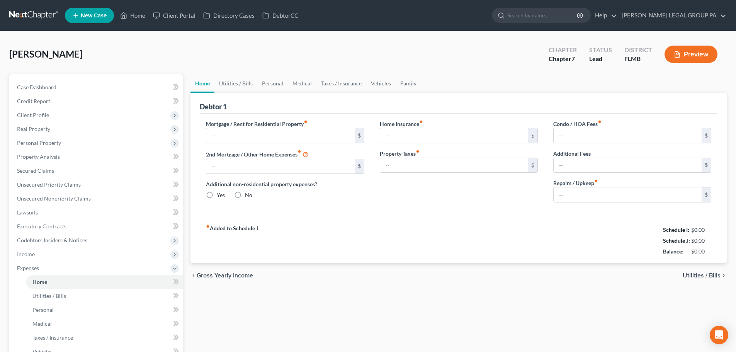
type input "0.00"
type input "10.00"
click at [242, 78] on link "Utilities / Bills" at bounding box center [236, 83] width 43 height 19
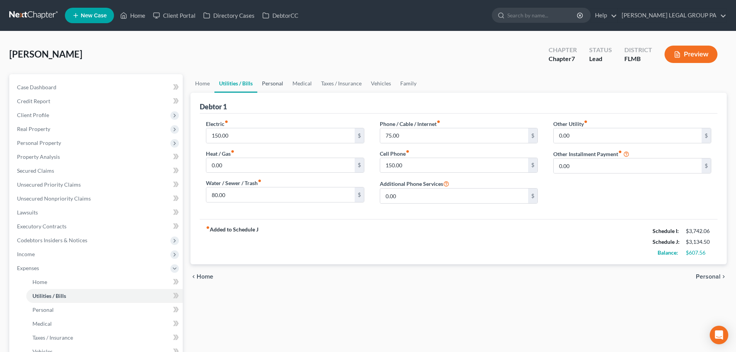
click at [267, 82] on link "Personal" at bounding box center [272, 83] width 31 height 19
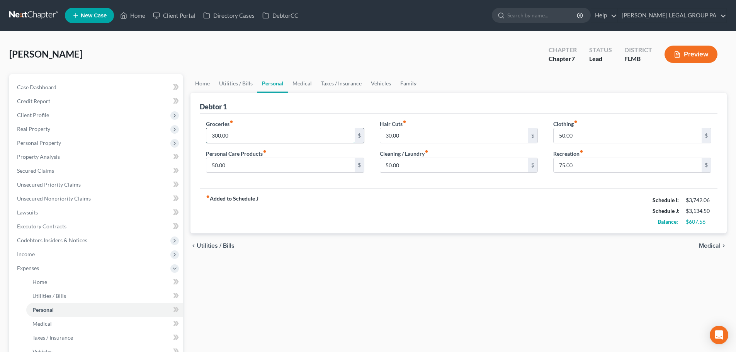
click at [269, 137] on input "300.00" at bounding box center [280, 135] width 148 height 15
type input "650"
click at [274, 120] on div "Groceries fiber_manual_record 650 $" at bounding box center [285, 132] width 158 height 24
click at [300, 84] on link "Medical" at bounding box center [302, 83] width 29 height 19
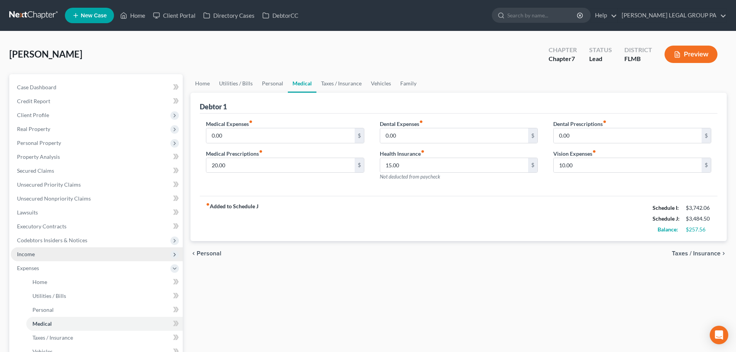
click at [36, 253] on span "Income" at bounding box center [97, 254] width 172 height 14
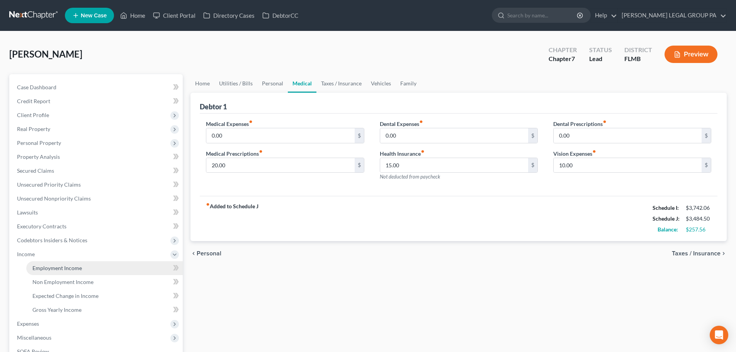
click at [56, 266] on span "Employment Income" at bounding box center [56, 268] width 49 height 7
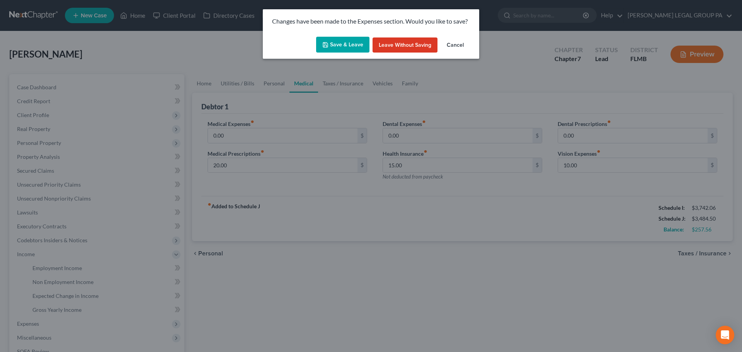
click at [339, 34] on div "Save & Leave Leave without Saving Cancel" at bounding box center [371, 47] width 216 height 26
click at [341, 43] on button "Save & Leave" at bounding box center [342, 45] width 53 height 16
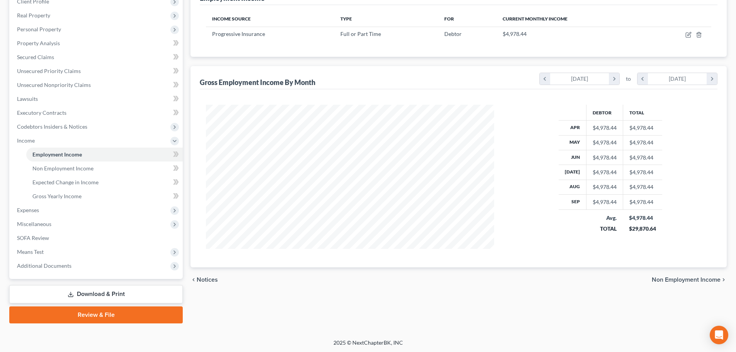
scroll to position [114, 0]
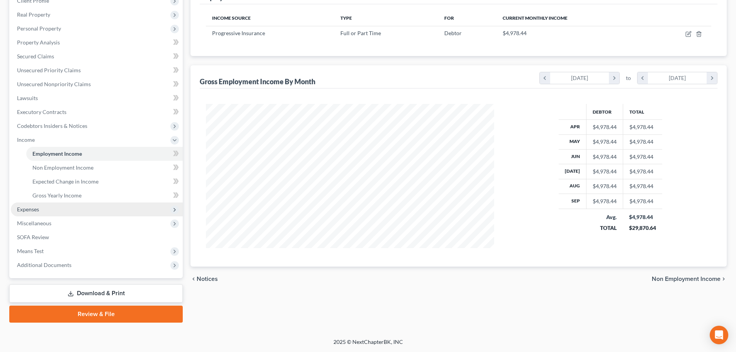
click at [49, 206] on span "Expenses" at bounding box center [97, 210] width 172 height 14
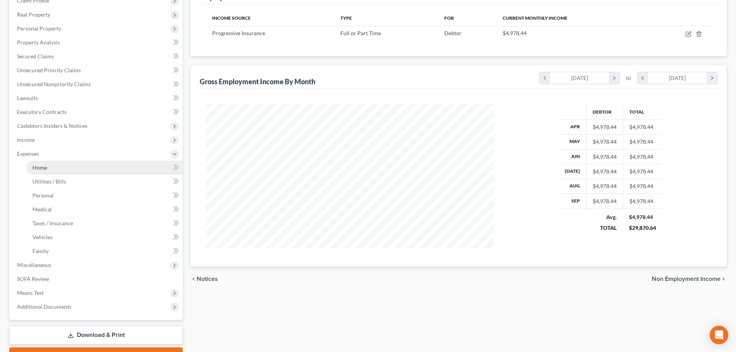
click at [44, 169] on span "Home" at bounding box center [39, 167] width 15 height 7
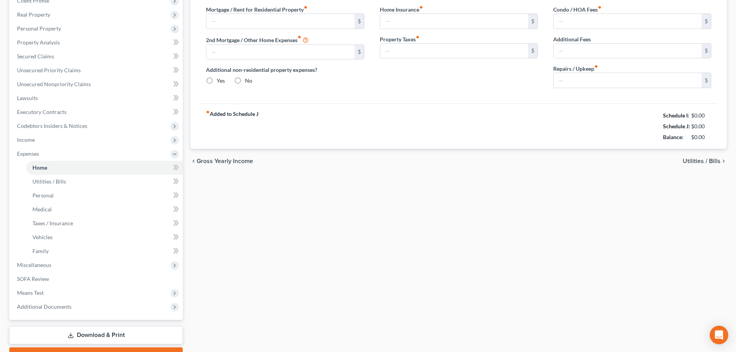
scroll to position [5, 0]
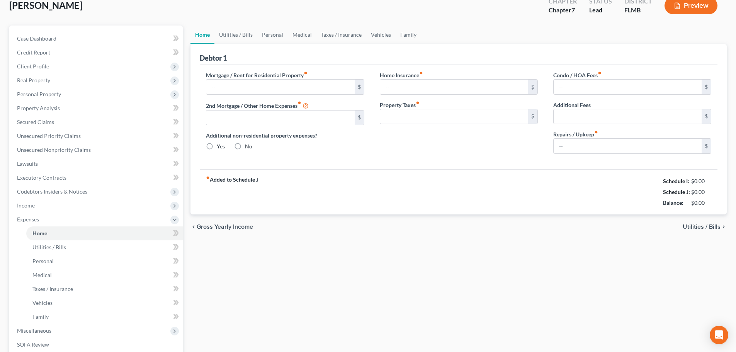
type input "1,100.00"
type input "0.00"
radio input "true"
type input "0.00"
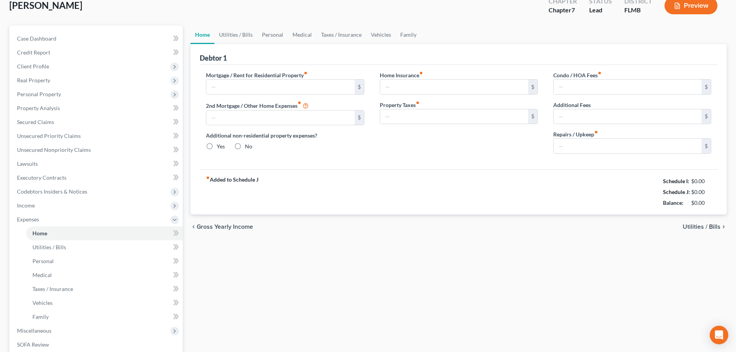
type input "0.00"
type input "10.00"
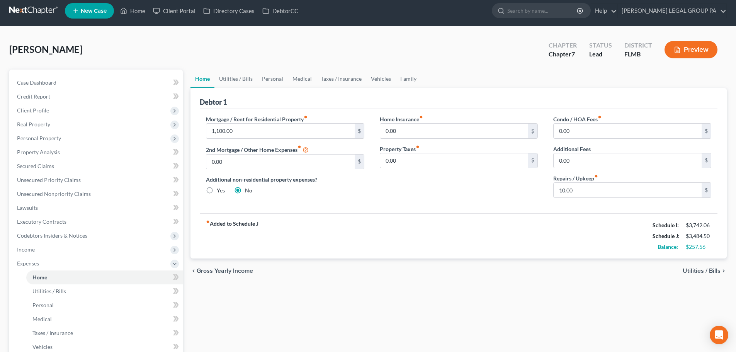
scroll to position [0, 0]
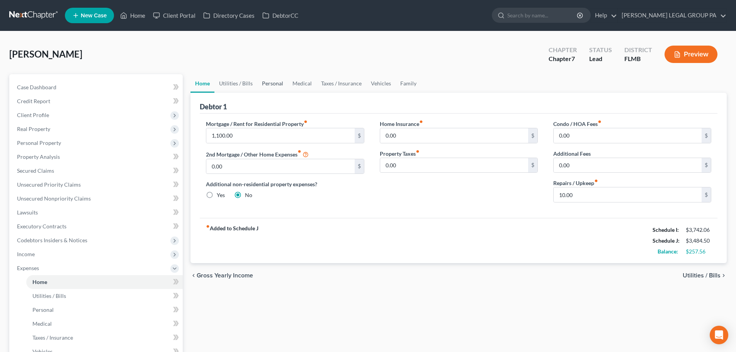
click at [277, 86] on link "Personal" at bounding box center [272, 83] width 31 height 19
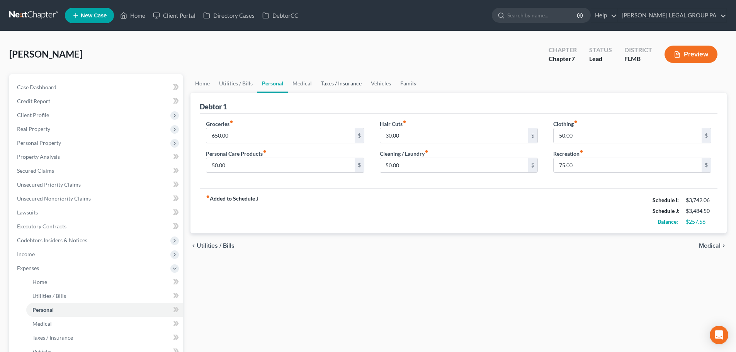
click at [317, 86] on link "Taxes / Insurance" at bounding box center [342, 83] width 50 height 19
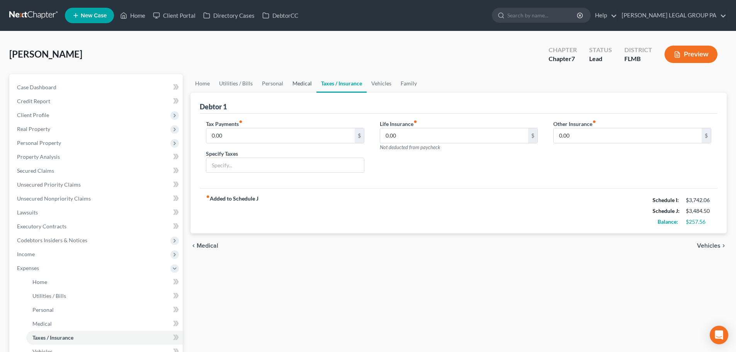
click at [306, 82] on link "Medical" at bounding box center [302, 83] width 29 height 19
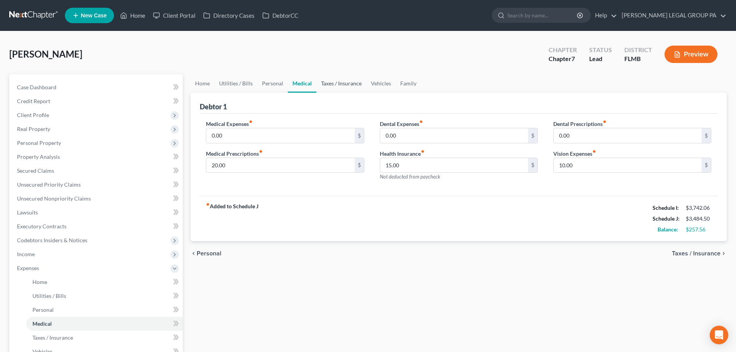
click at [339, 86] on link "Taxes / Insurance" at bounding box center [342, 83] width 50 height 19
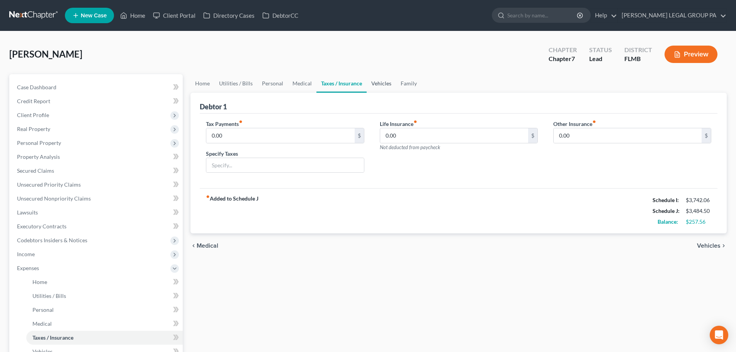
click at [383, 83] on link "Vehicles" at bounding box center [381, 83] width 29 height 19
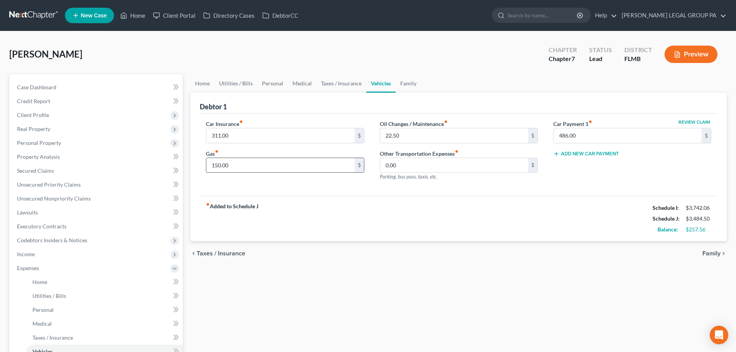
click at [286, 166] on input "150.00" at bounding box center [280, 165] width 148 height 15
type input "300"
click at [406, 194] on div "Car Insurance fiber_manual_record 311.00 $ Gas fiber_manual_record 300 $ Oil Ch…" at bounding box center [459, 155] width 518 height 83
click at [414, 85] on link "Family" at bounding box center [409, 83] width 26 height 19
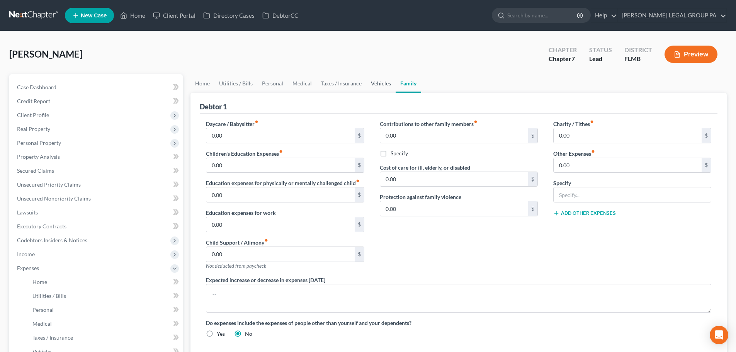
click at [377, 81] on link "Vehicles" at bounding box center [380, 83] width 29 height 19
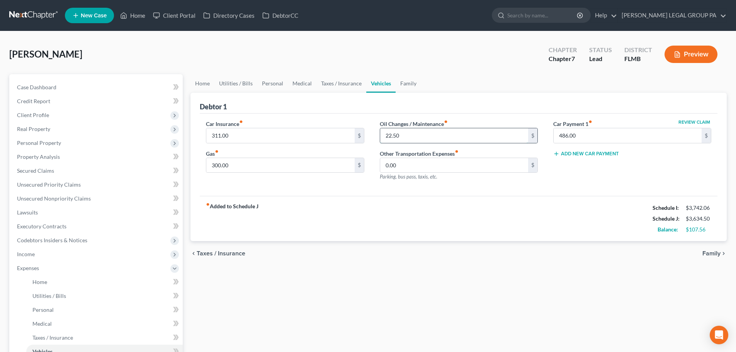
click at [424, 134] on input "22.50" at bounding box center [454, 135] width 148 height 15
type input "35"
click at [459, 112] on div "Debtor 1" at bounding box center [459, 103] width 518 height 21
click at [253, 165] on input "300.00" at bounding box center [280, 165] width 148 height 15
type input "350"
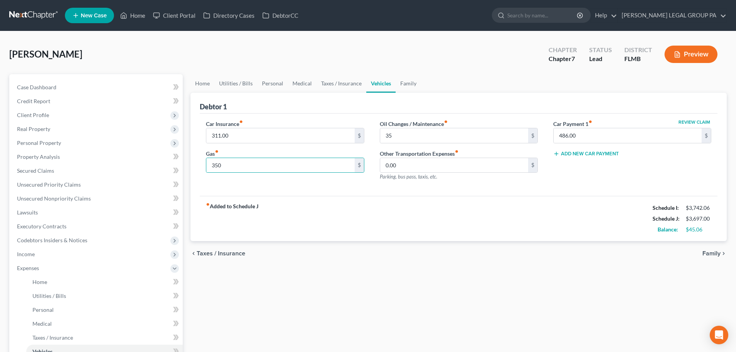
click at [254, 153] on div "Gas fiber_manual_record 350 $" at bounding box center [285, 162] width 158 height 24
click at [339, 87] on link "Taxes / Insurance" at bounding box center [342, 83] width 50 height 19
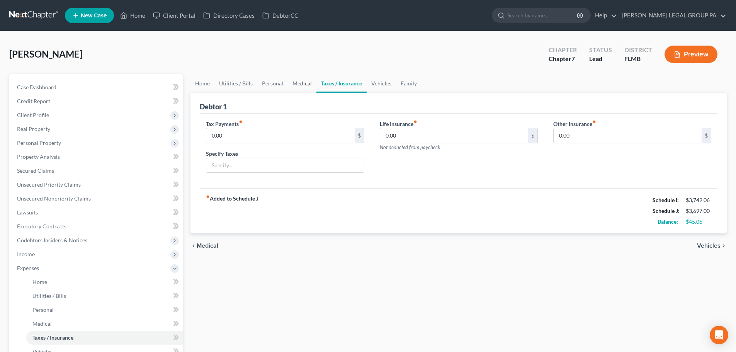
click at [301, 85] on link "Medical" at bounding box center [302, 83] width 29 height 19
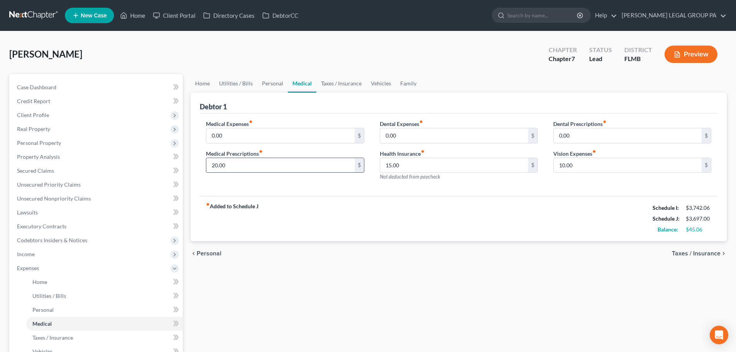
click at [272, 162] on input "20.00" at bounding box center [280, 165] width 148 height 15
type input "30"
click at [365, 182] on div "Medical Expenses fiber_manual_record 0.00 $ Medical Prescriptions fiber_manual_…" at bounding box center [285, 153] width 174 height 67
click at [432, 162] on input "15.00" at bounding box center [454, 165] width 148 height 15
type input "25"
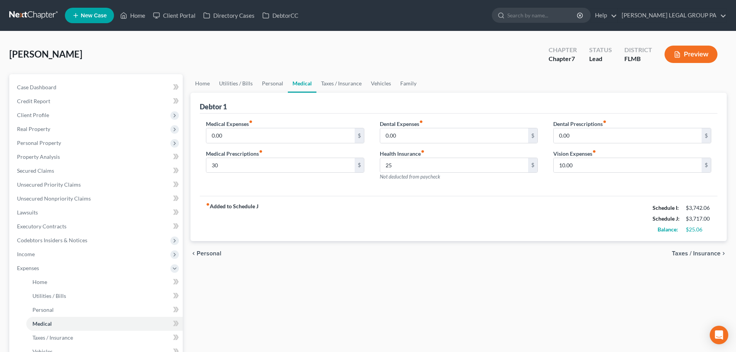
click at [438, 211] on div "fiber_manual_record Added to Schedule J Schedule I: $3,742.06 Schedule J: $3,71…" at bounding box center [459, 218] width 518 height 45
click at [616, 162] on input "10.00" at bounding box center [628, 165] width 148 height 15
type input "20"
click at [277, 83] on link "Personal" at bounding box center [272, 83] width 31 height 19
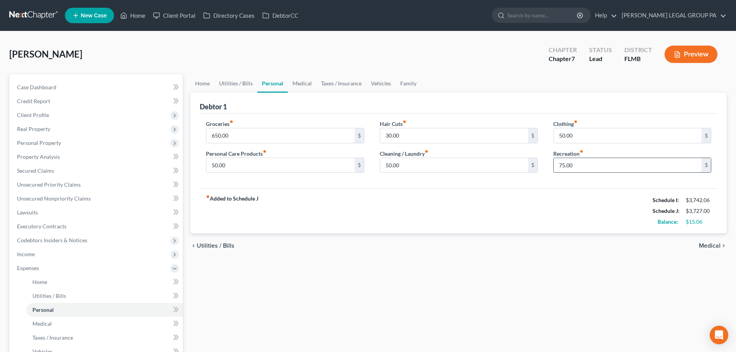
click at [595, 162] on input "75.00" at bounding box center [628, 165] width 148 height 15
type input "100"
click at [552, 188] on div "Groceries fiber_manual_record 650.00 $ Personal Care Products fiber_manual_reco…" at bounding box center [459, 151] width 518 height 75
click at [300, 85] on link "Medical" at bounding box center [302, 83] width 29 height 19
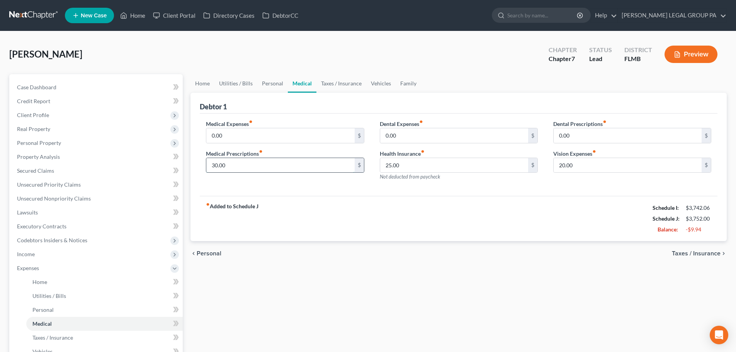
click at [266, 159] on input "30.00" at bounding box center [280, 165] width 148 height 15
type input "25"
click at [375, 194] on div "Medical Expenses fiber_manual_record 0.00 $ Medical Prescriptions fiber_manual_…" at bounding box center [459, 155] width 518 height 83
click at [408, 169] on input "25.00" at bounding box center [454, 165] width 148 height 15
type input "20"
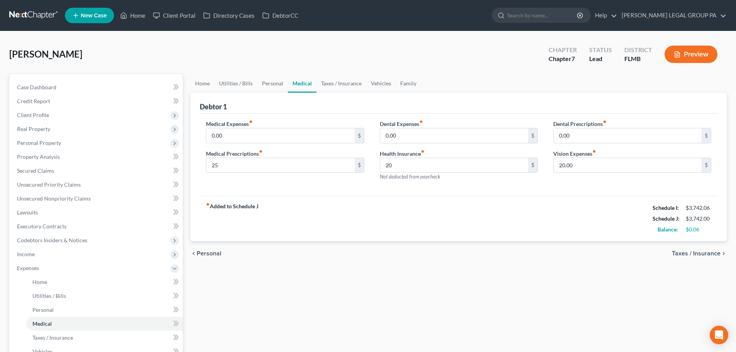
click at [372, 190] on div "Medical Expenses fiber_manual_record 0.00 $ Medical Prescriptions fiber_manual_…" at bounding box center [459, 155] width 518 height 83
click at [591, 163] on input "20.00" at bounding box center [628, 165] width 148 height 15
type input "15"
click at [582, 206] on div "fiber_manual_record Added to Schedule J Schedule I: $3,742.06 Schedule J: $3,73…" at bounding box center [459, 218] width 518 height 45
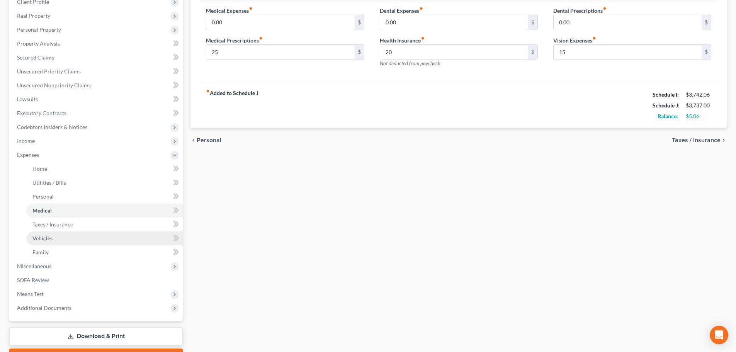
scroll to position [116, 0]
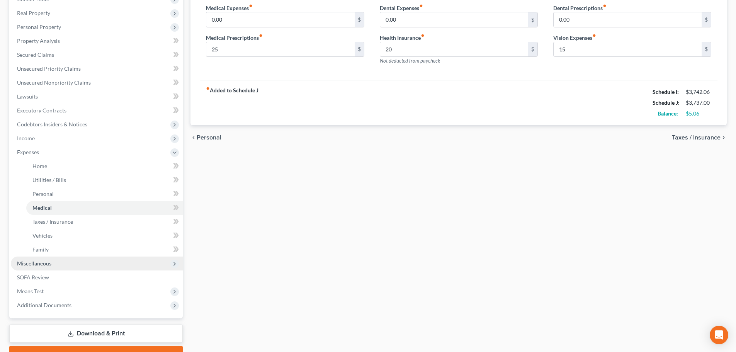
click at [55, 260] on span "Miscellaneous" at bounding box center [97, 264] width 172 height 14
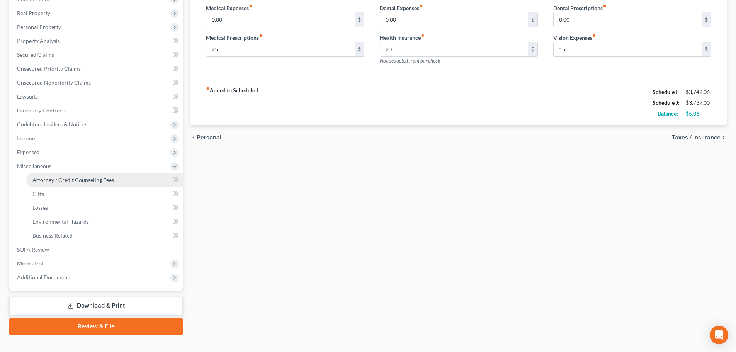
click at [79, 185] on link "Attorney / Credit Counseling Fees" at bounding box center [104, 180] width 157 height 14
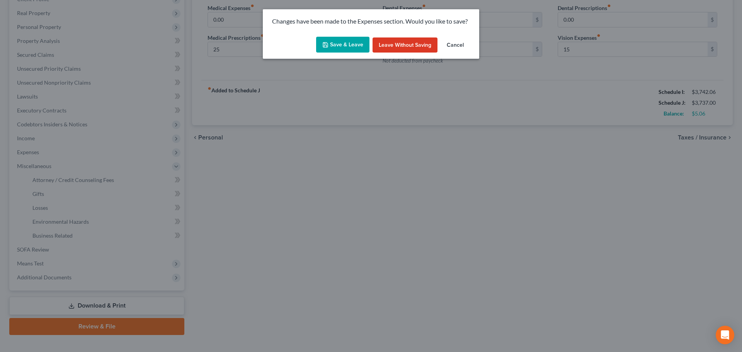
click at [335, 40] on button "Save & Leave" at bounding box center [342, 45] width 53 height 16
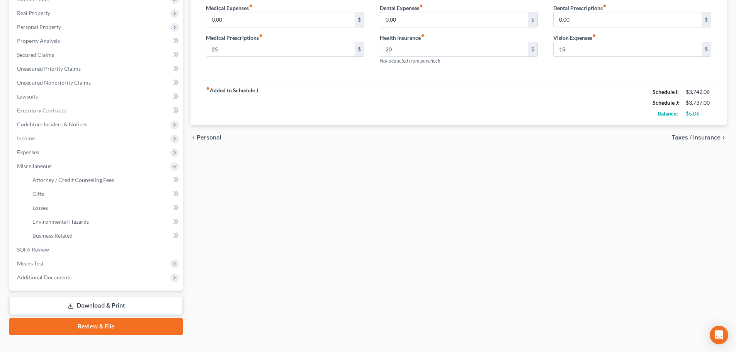
type input "25.00"
type input "20.00"
type input "15.00"
select select "0"
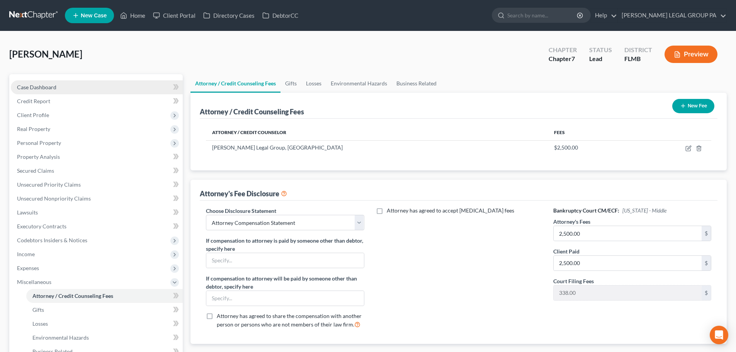
click at [45, 80] on link "Case Dashboard" at bounding box center [97, 87] width 172 height 14
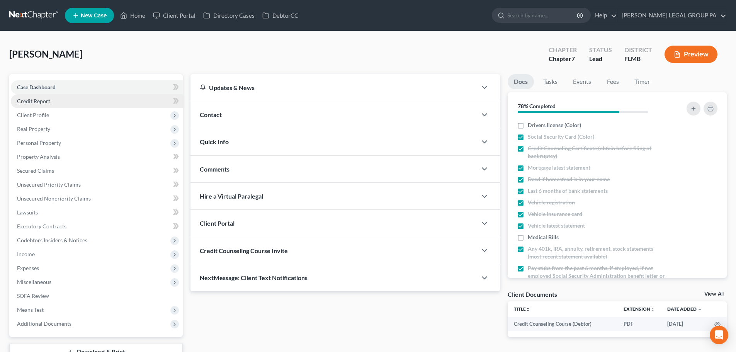
click at [49, 100] on span "Credit Report" at bounding box center [33, 101] width 33 height 7
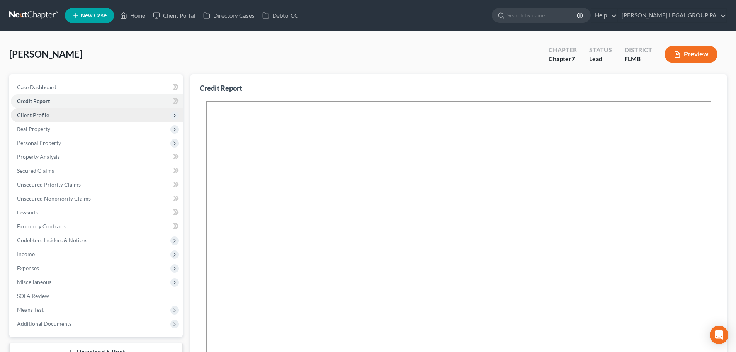
click at [52, 115] on span "Client Profile" at bounding box center [97, 115] width 172 height 14
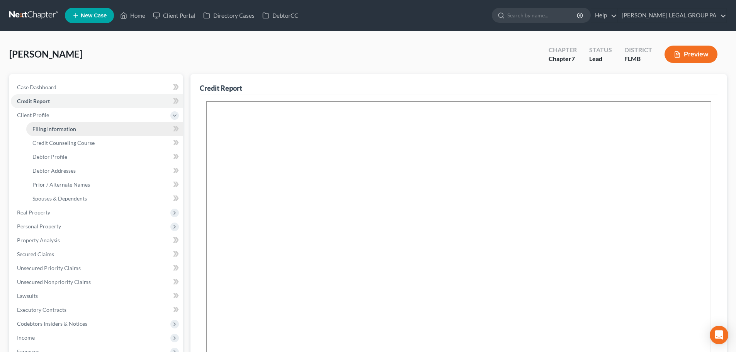
click at [64, 123] on link "Filing Information" at bounding box center [104, 129] width 157 height 14
select select "1"
select select "0"
select select "9"
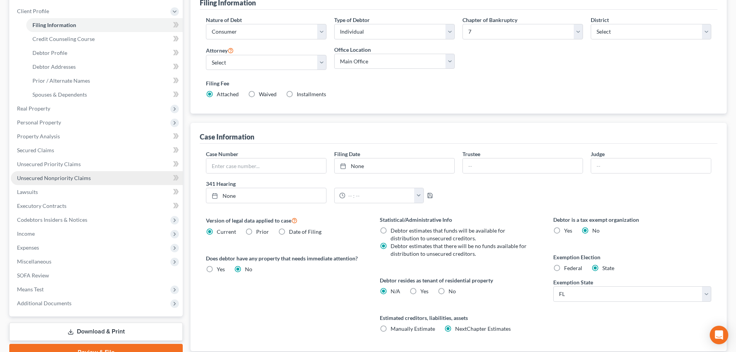
scroll to position [116, 0]
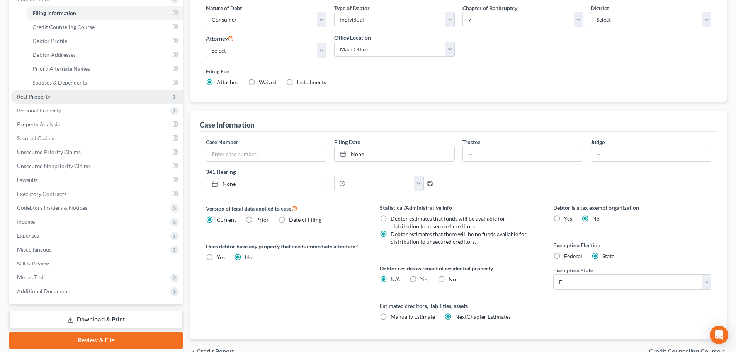
click at [46, 95] on span "Real Property" at bounding box center [33, 96] width 33 height 7
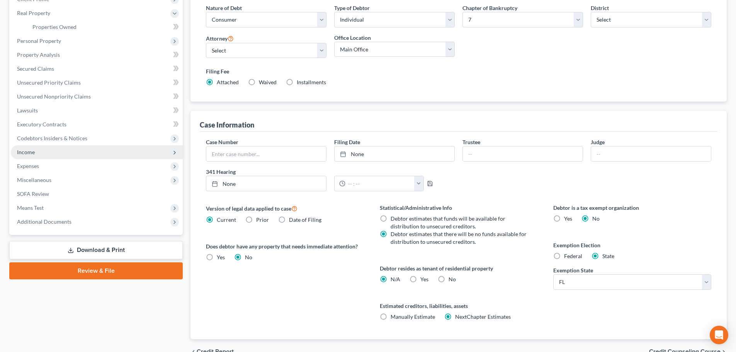
click at [53, 148] on span "Income" at bounding box center [97, 152] width 172 height 14
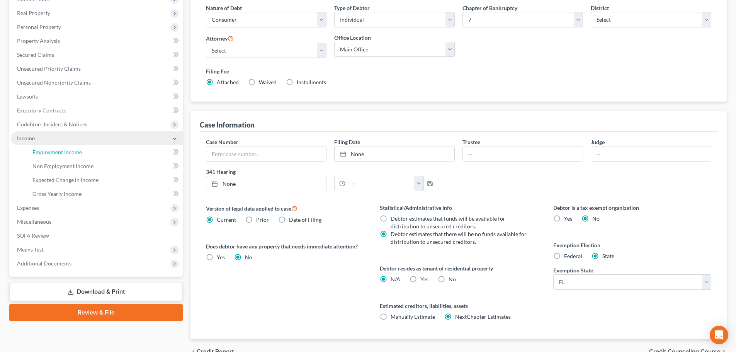
click at [53, 148] on link "Employment Income" at bounding box center [104, 152] width 157 height 14
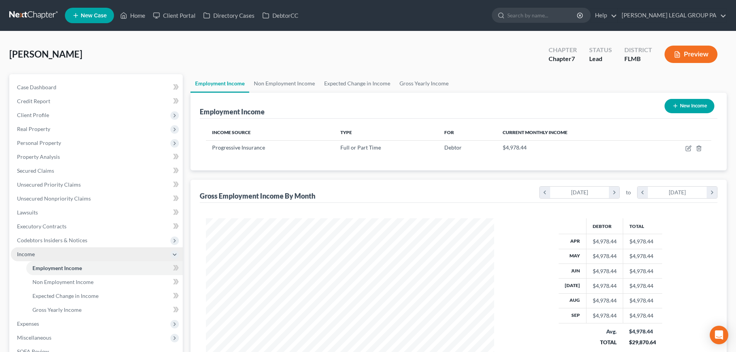
scroll to position [144, 304]
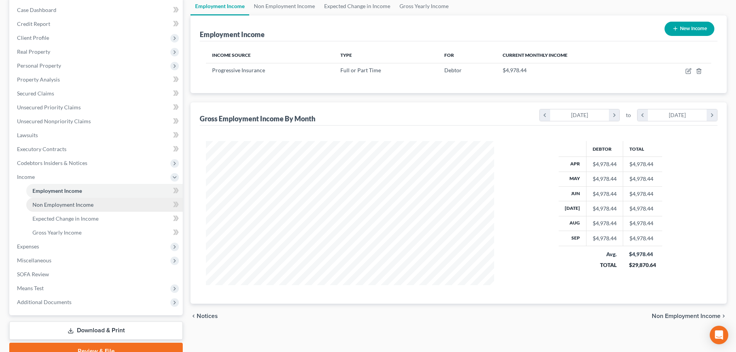
click at [80, 208] on span "Non Employment Income" at bounding box center [62, 204] width 61 height 7
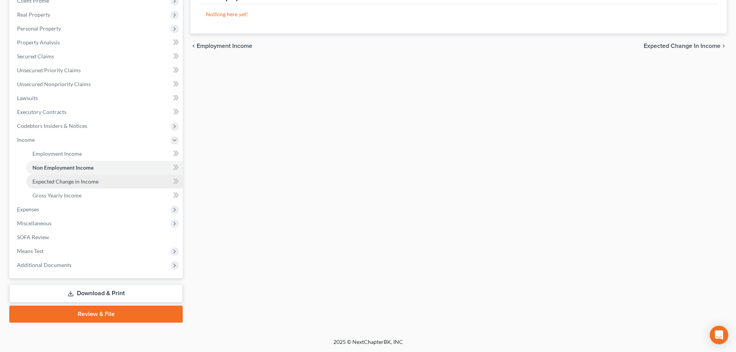
click at [75, 186] on link "Expected Change in Income" at bounding box center [104, 182] width 157 height 14
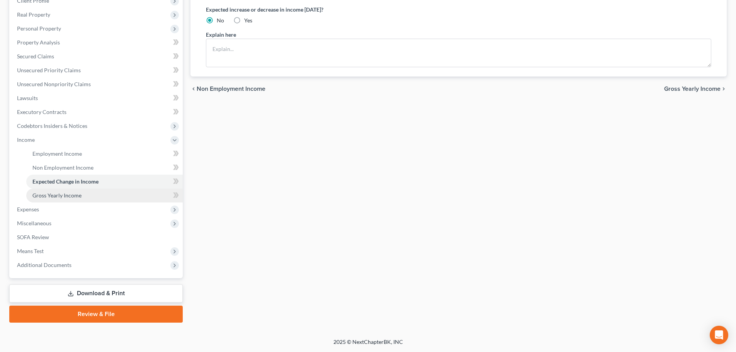
click at [43, 195] on span "Gross Yearly Income" at bounding box center [56, 195] width 49 height 7
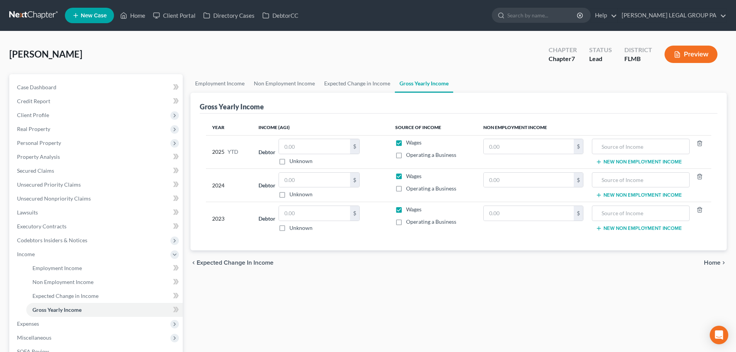
click at [38, 14] on link at bounding box center [33, 16] width 49 height 14
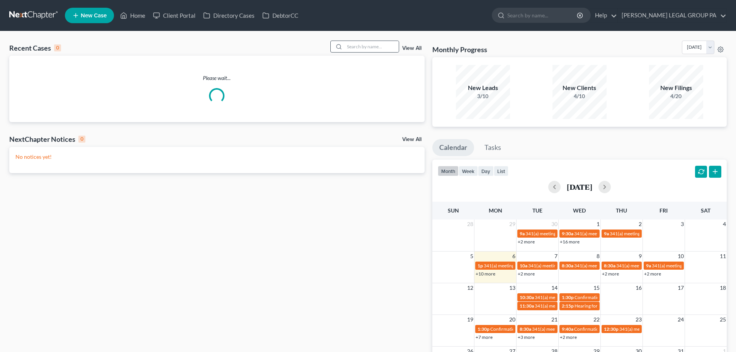
click at [371, 41] on div at bounding box center [364, 47] width 69 height 12
click at [381, 50] on input "search" at bounding box center [372, 46] width 54 height 11
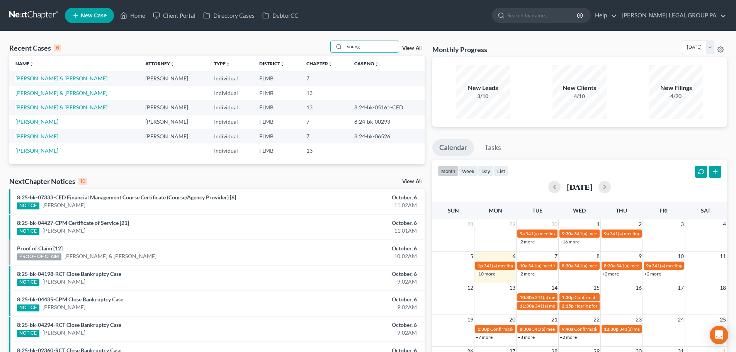
type input "young"
click at [43, 78] on link "[PERSON_NAME] & [PERSON_NAME]" at bounding box center [61, 78] width 92 height 7
